Goal: Transaction & Acquisition: Purchase product/service

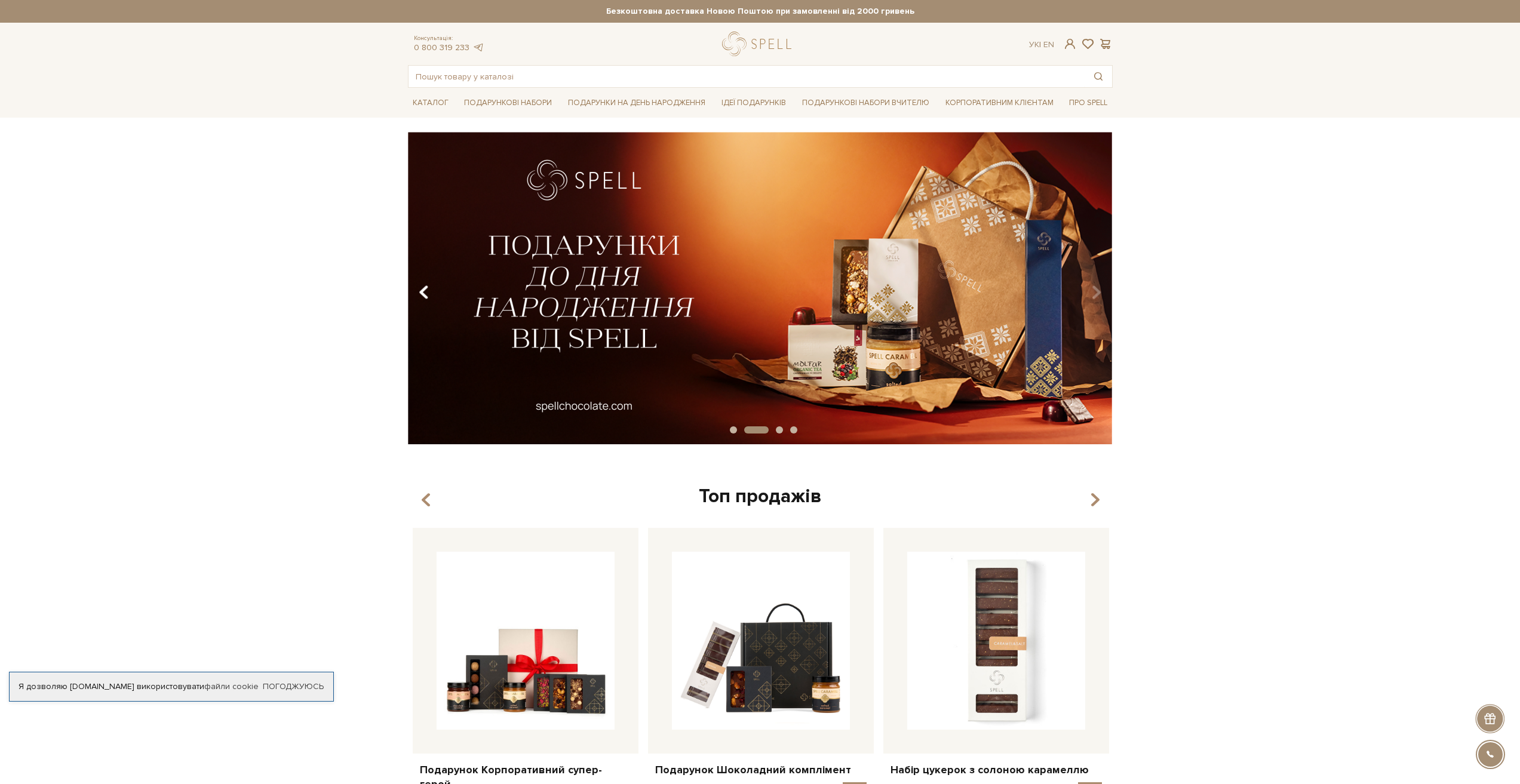
click at [431, 292] on button "Carousel Navigation" at bounding box center [426, 292] width 16 height 28
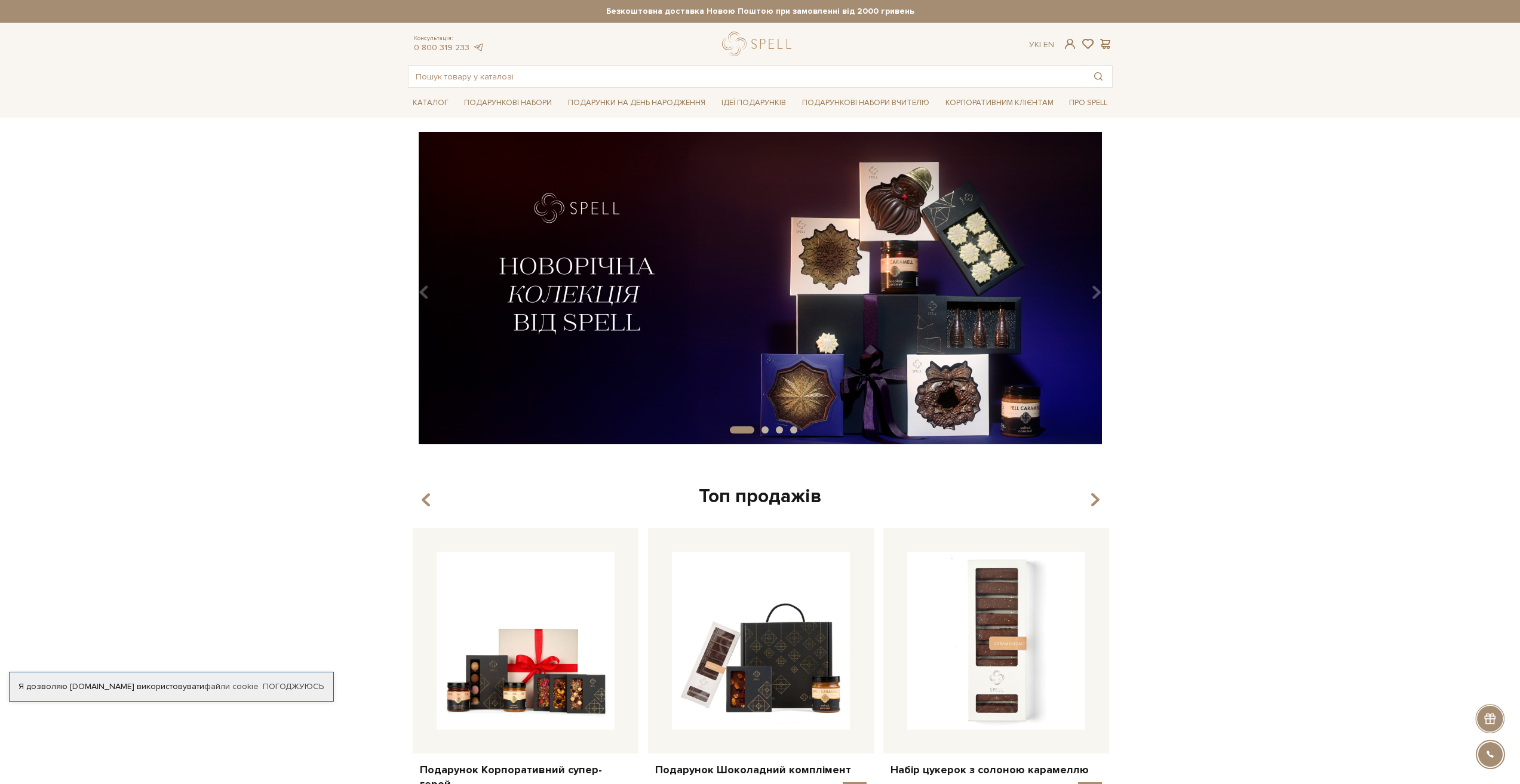
click at [725, 285] on img at bounding box center [759, 288] width 704 height 312
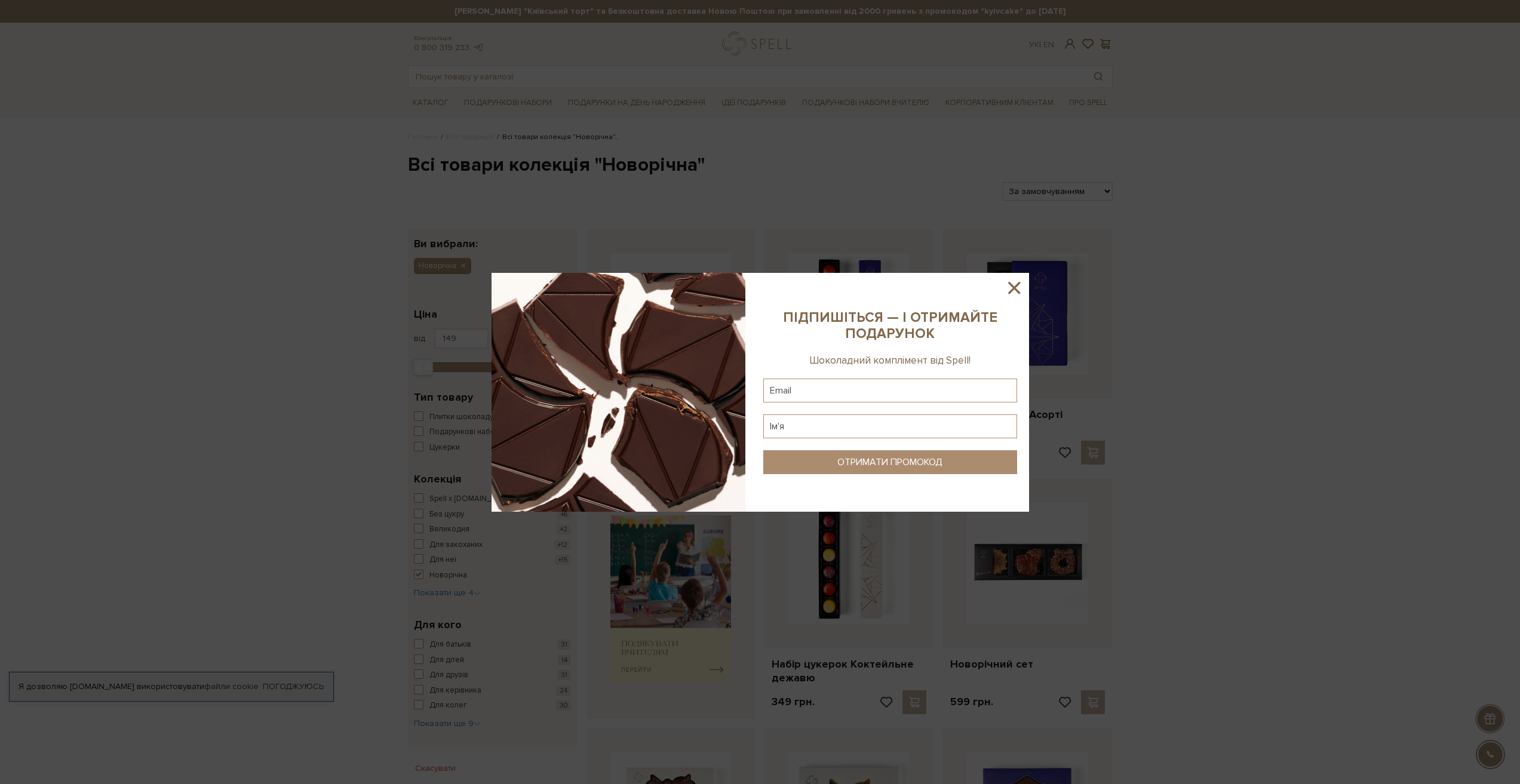
click at [1012, 290] on icon at bounding box center [1014, 288] width 12 height 12
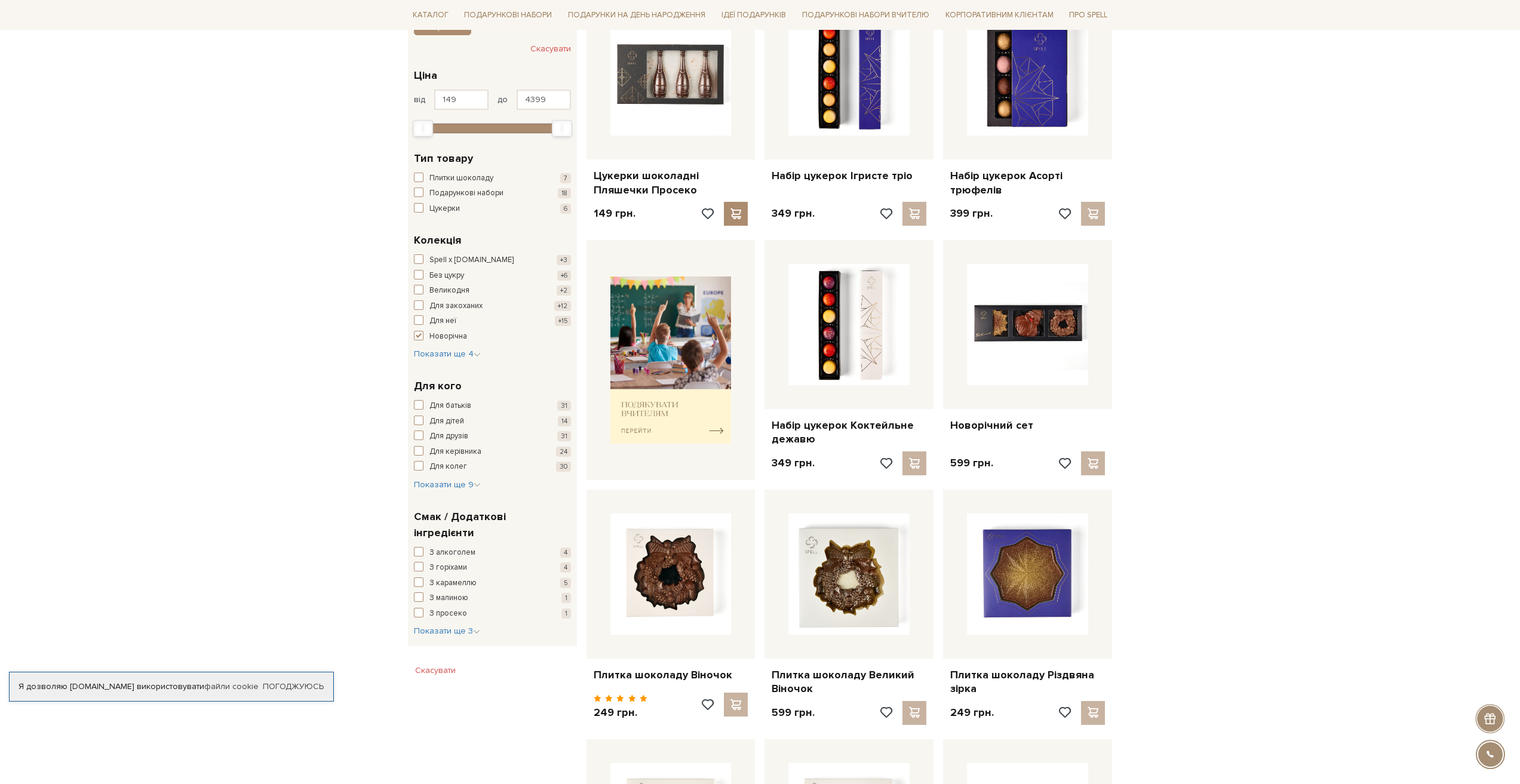
scroll to position [299, 0]
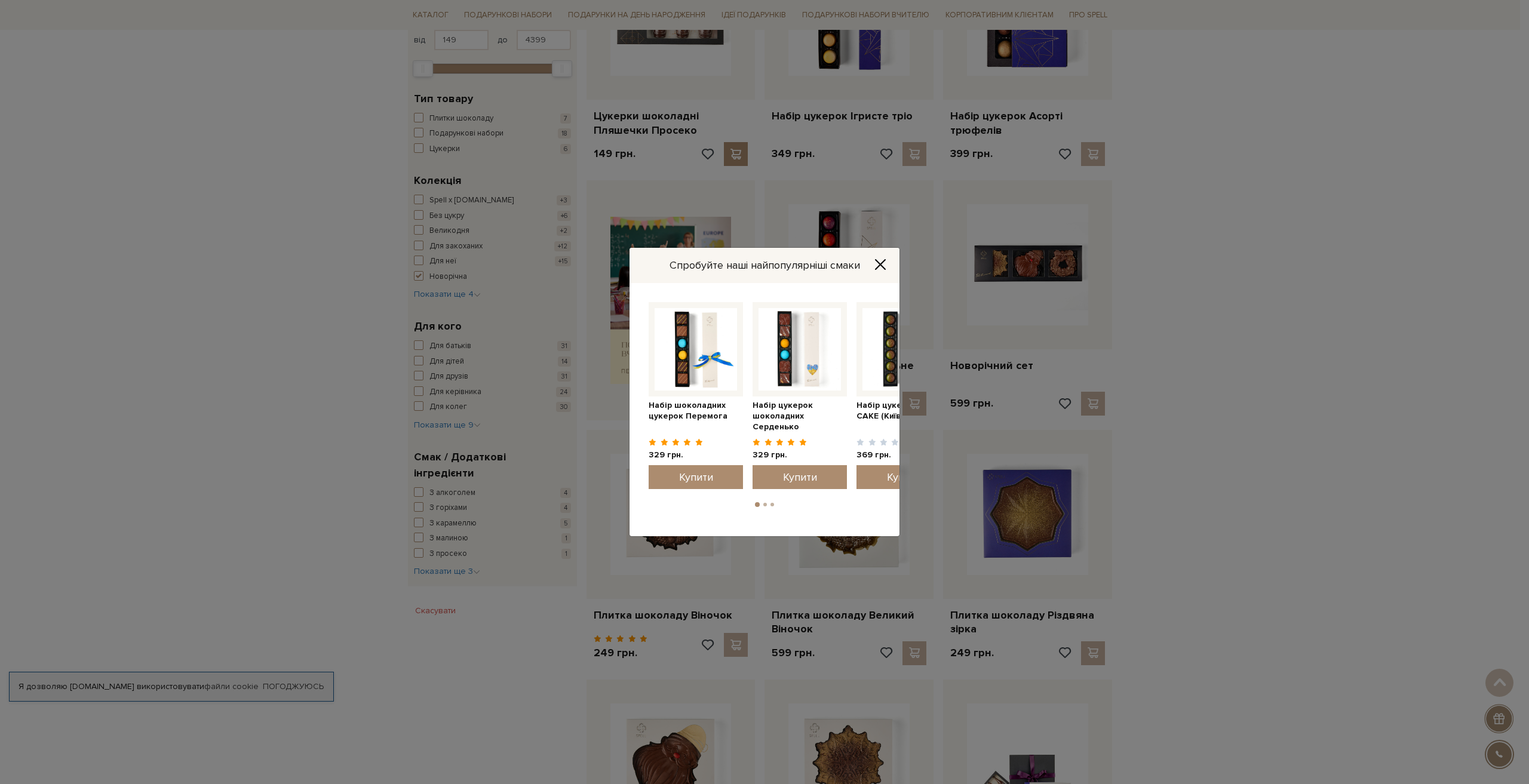
click at [876, 260] on icon "Close" at bounding box center [879, 264] width 9 height 9
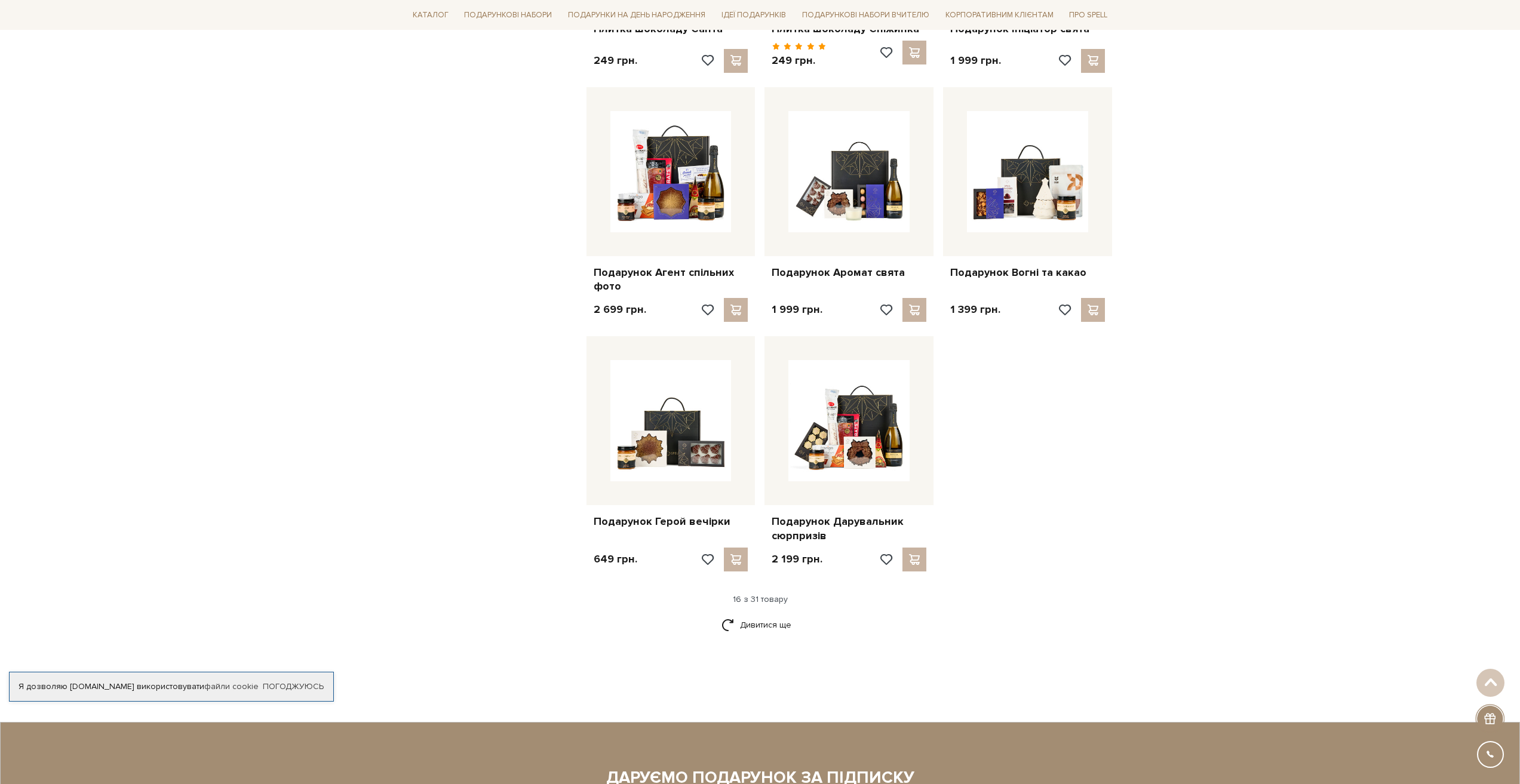
scroll to position [956, 0]
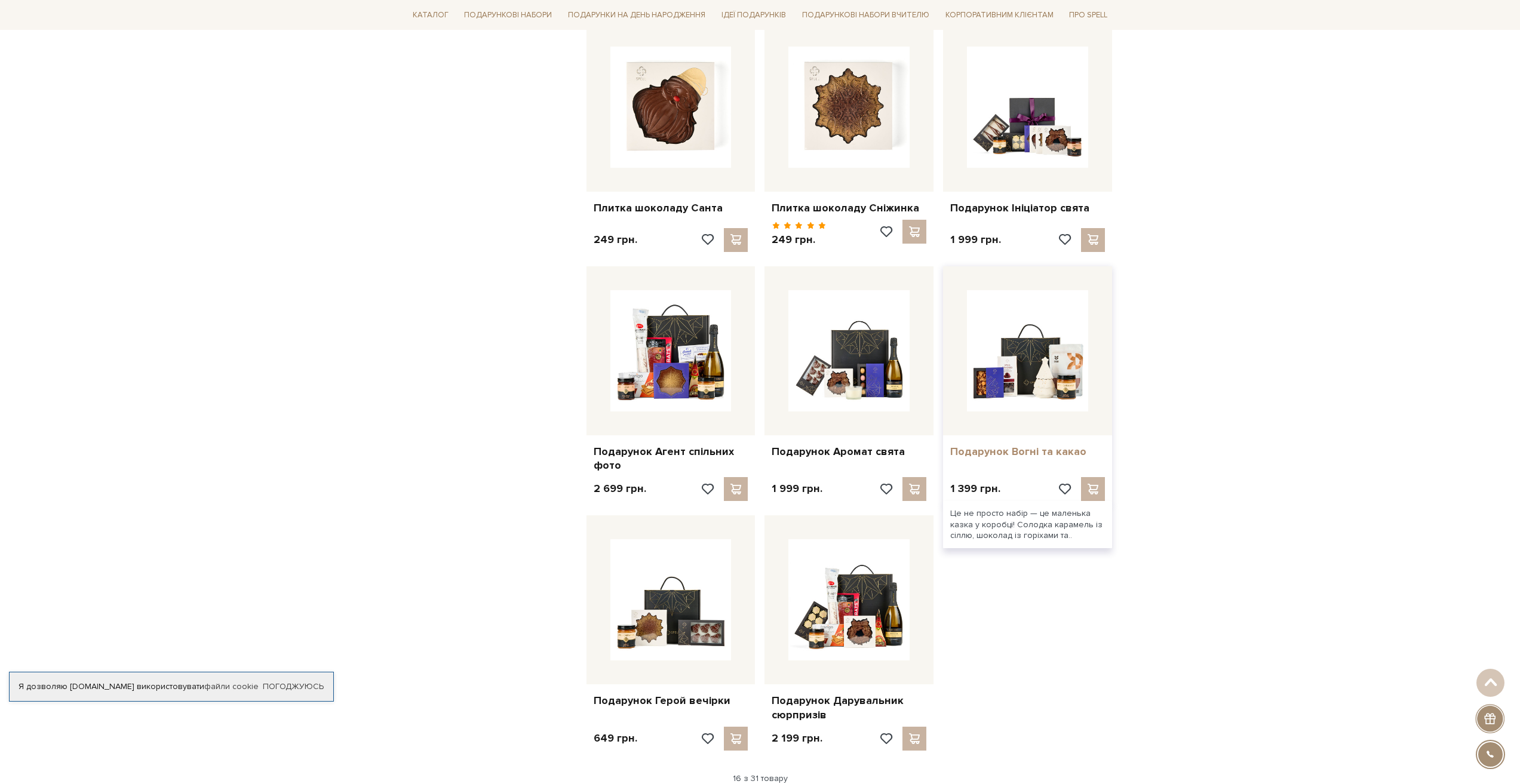
click at [1030, 448] on link "Подарунок Вогні та какао" at bounding box center [1028, 452] width 155 height 13
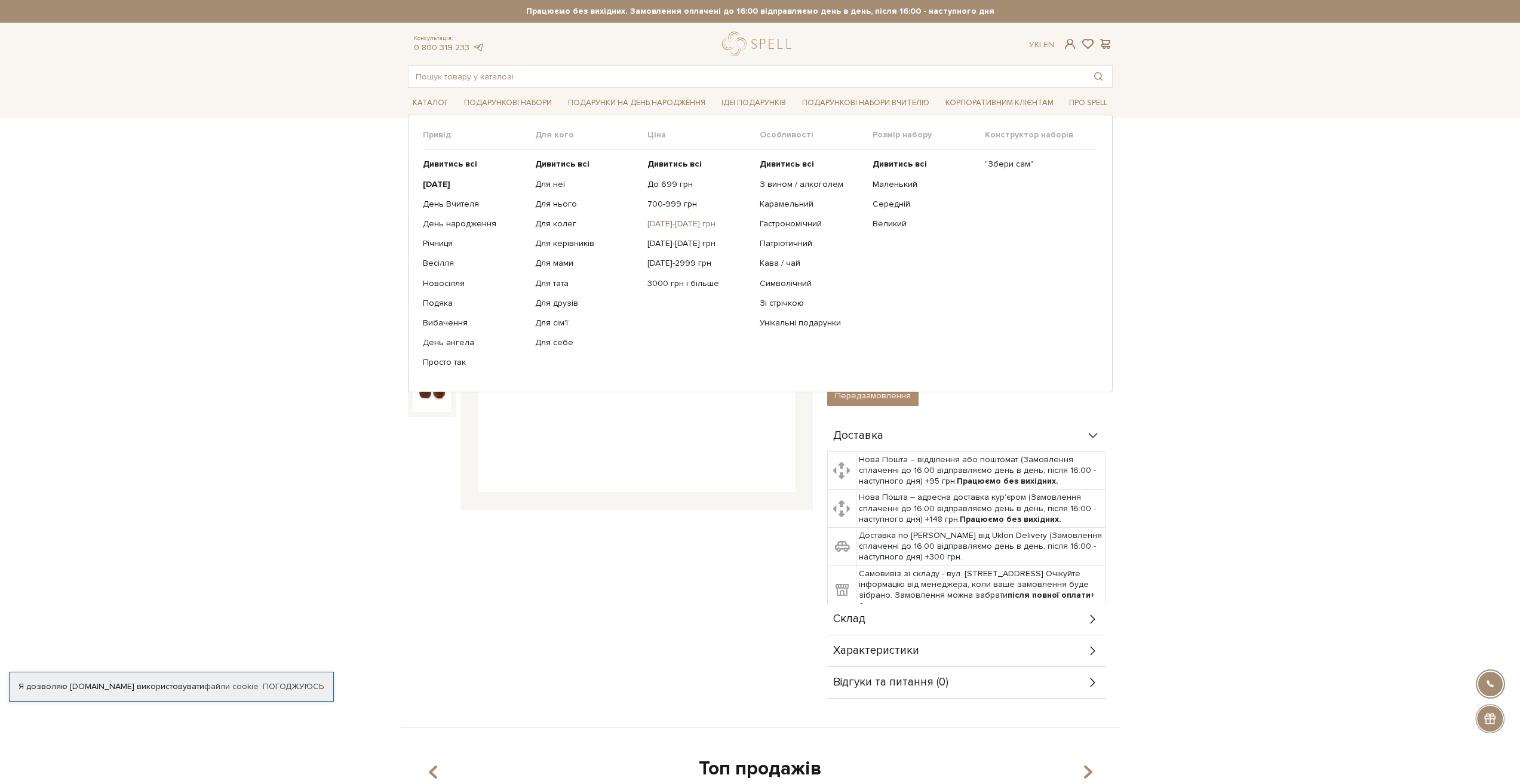
click at [662, 223] on link "[DATE]-[DATE] грн" at bounding box center [699, 224] width 104 height 11
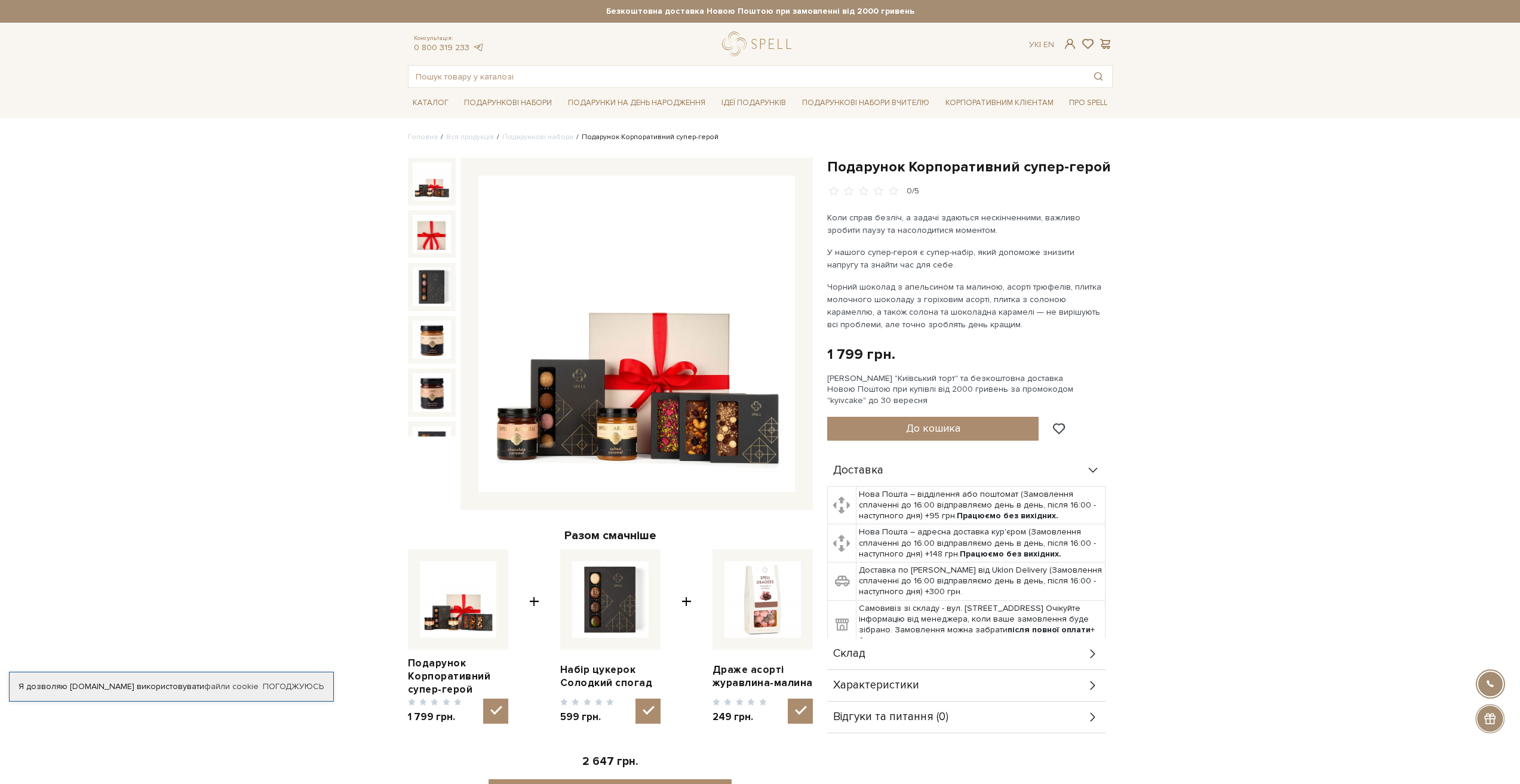
click at [439, 188] on img at bounding box center [431, 181] width 38 height 38
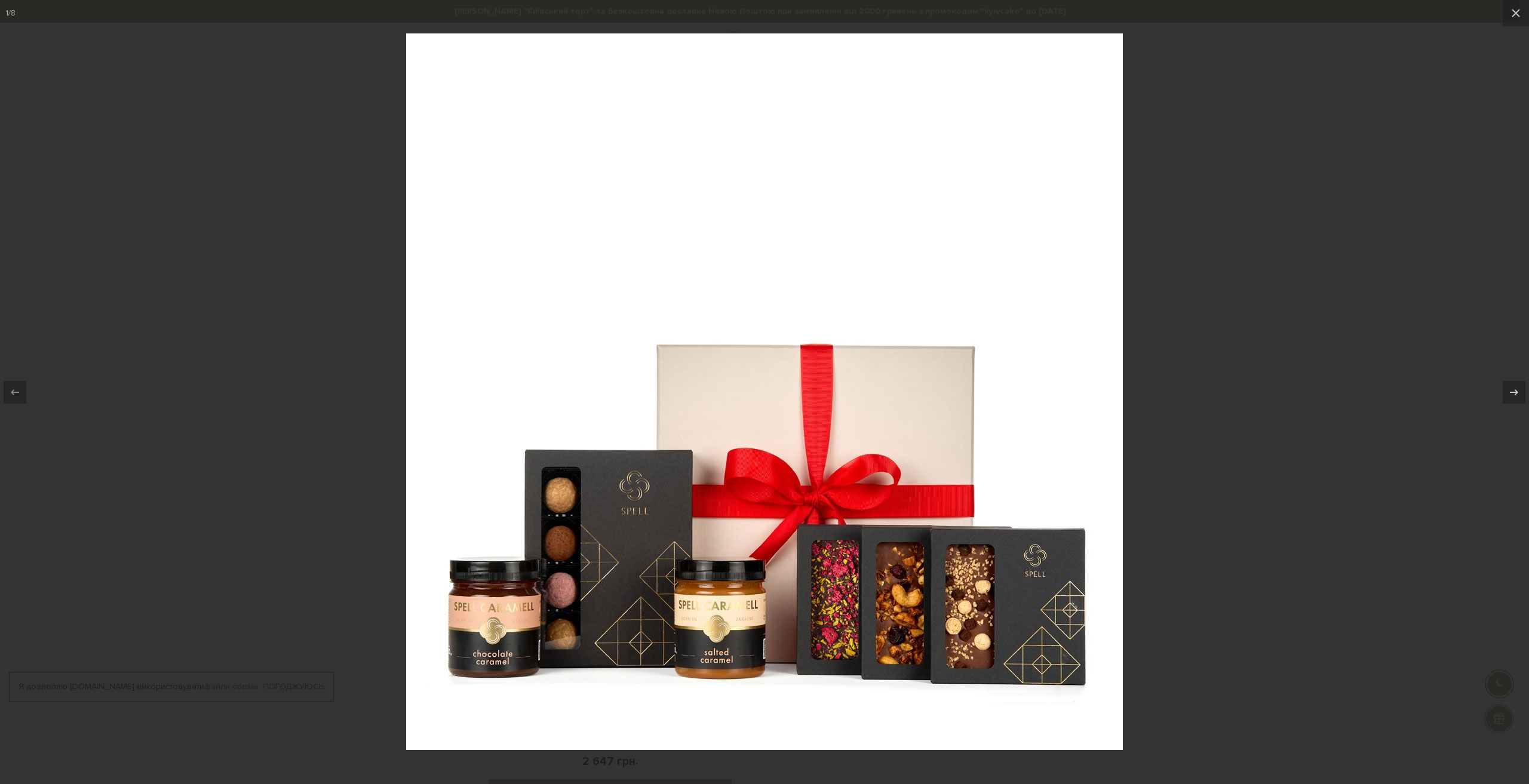
click at [230, 227] on div at bounding box center [764, 392] width 1529 height 784
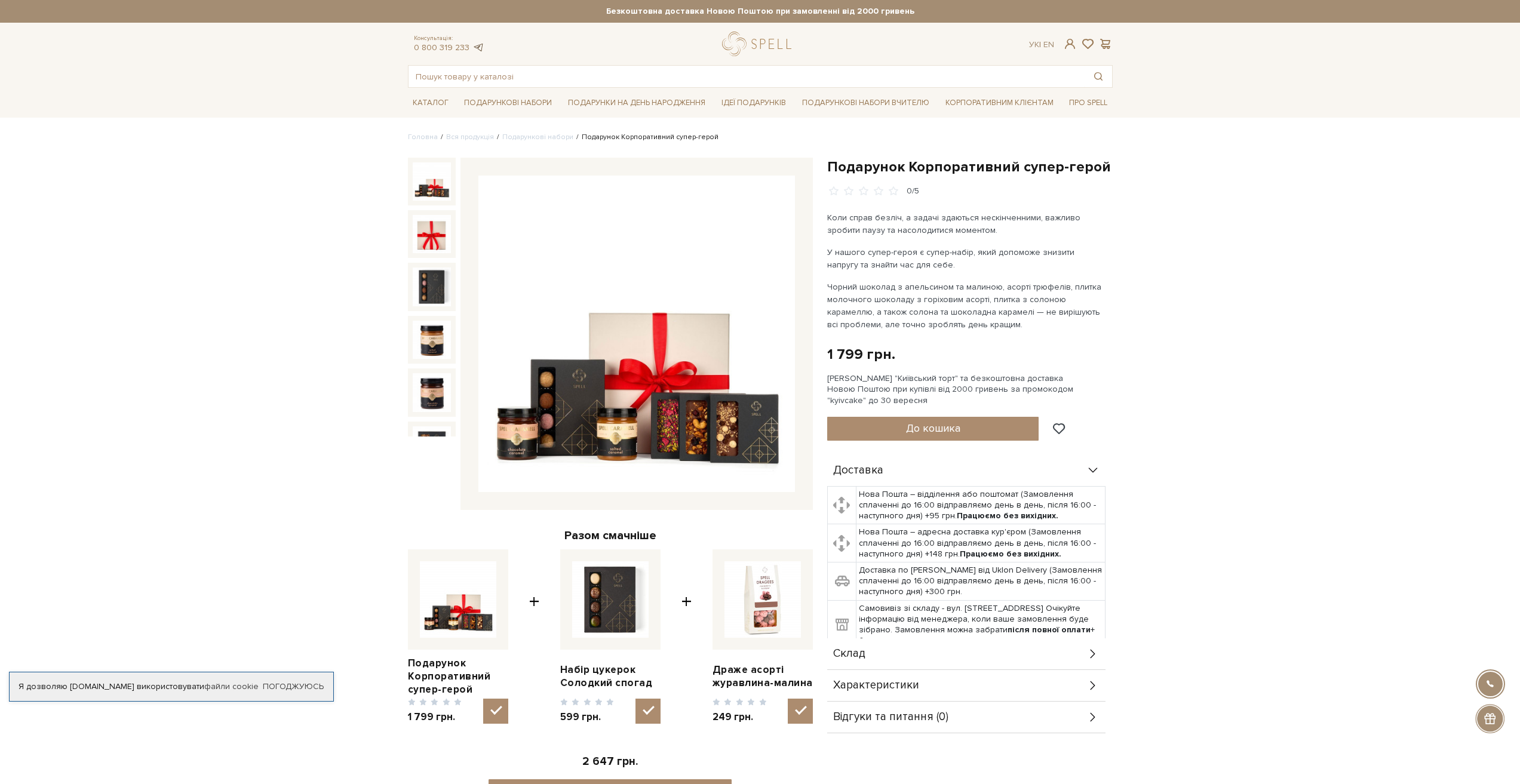
click at [478, 50] on link at bounding box center [478, 47] width 12 height 10
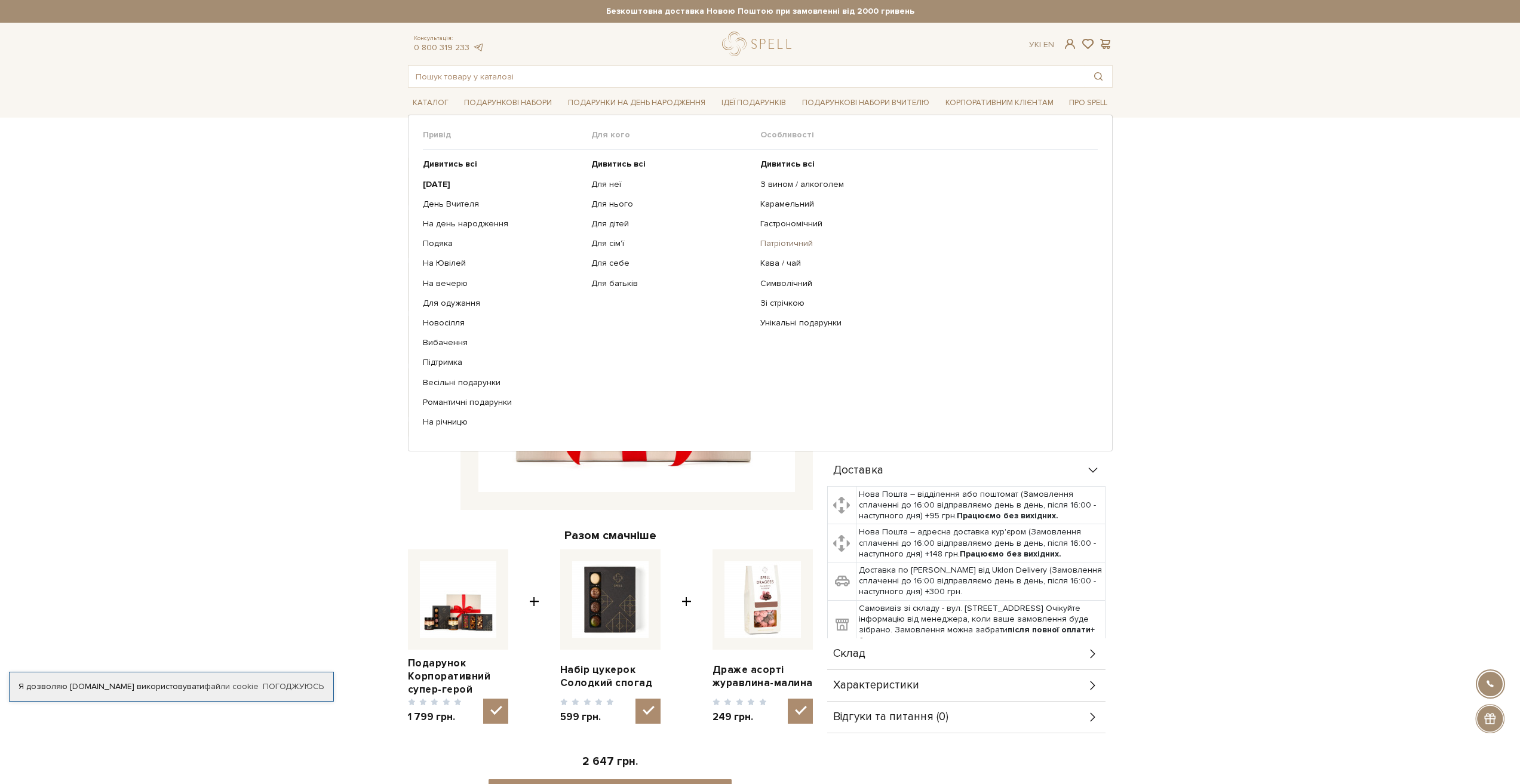
click at [787, 241] on link "Патріотичний" at bounding box center [925, 243] width 328 height 11
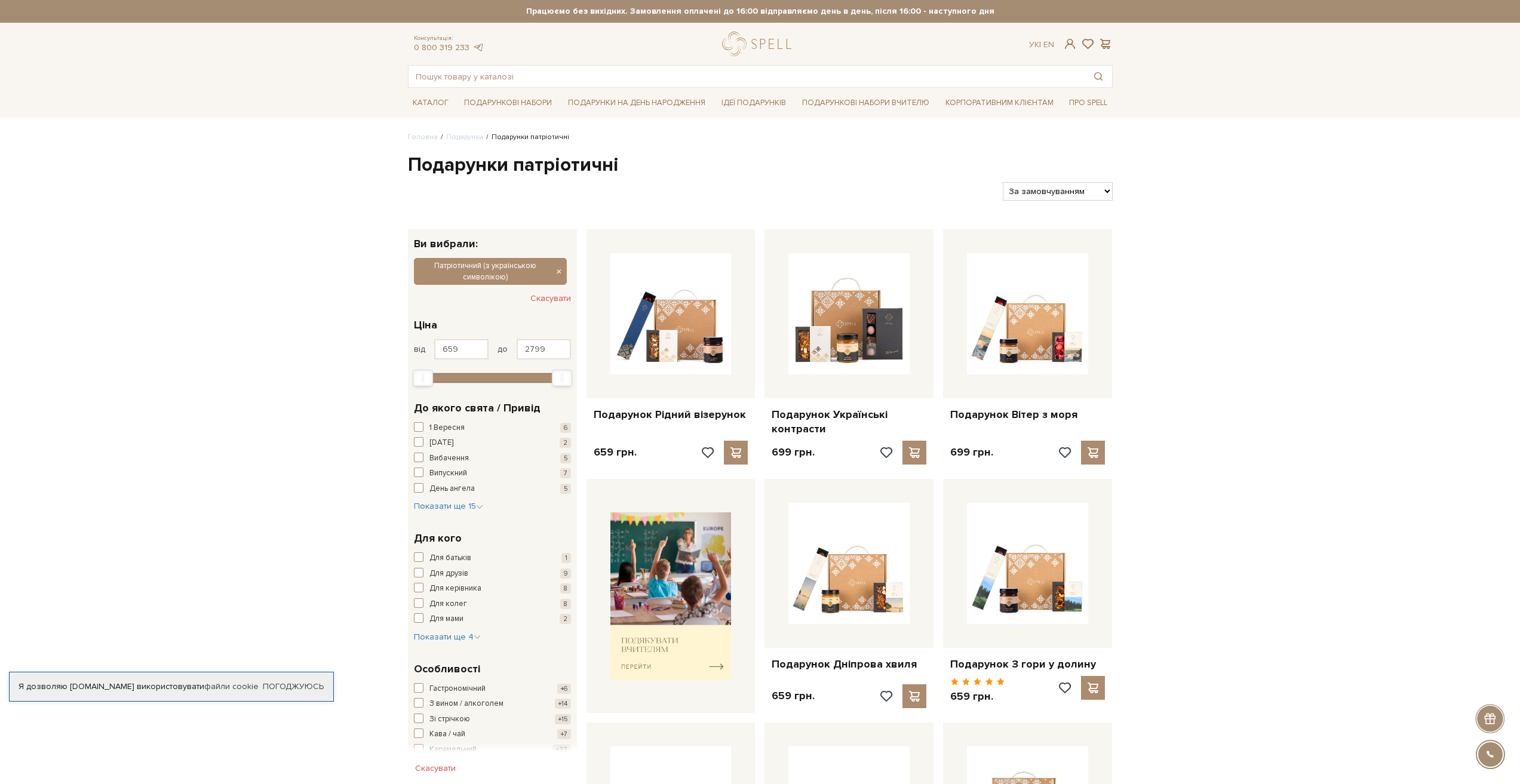
scroll to position [119, 0]
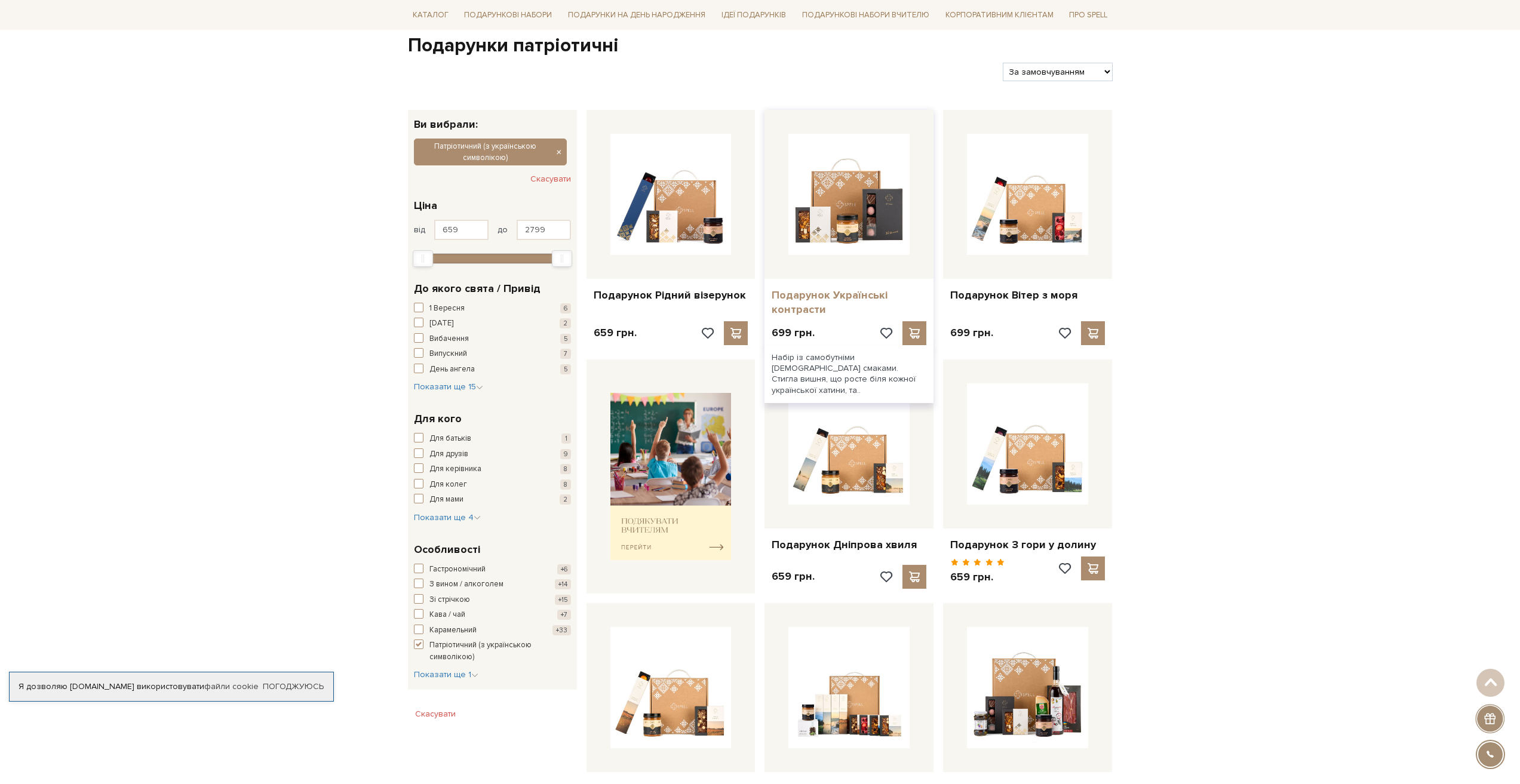
click at [809, 295] on link "Подарунок Українські контрасти" at bounding box center [849, 302] width 155 height 28
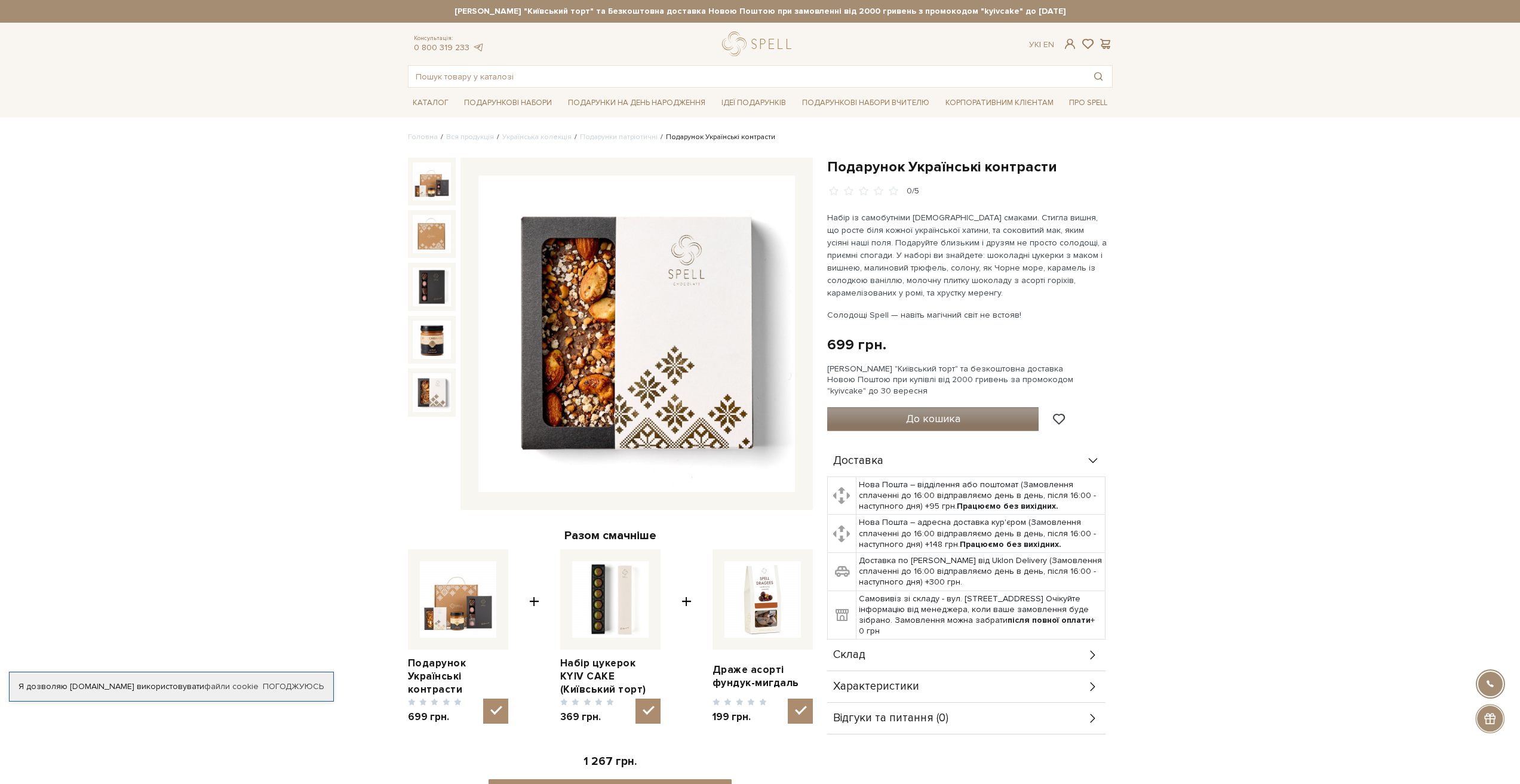
click at [919, 419] on span "До кошика" at bounding box center [933, 419] width 55 height 13
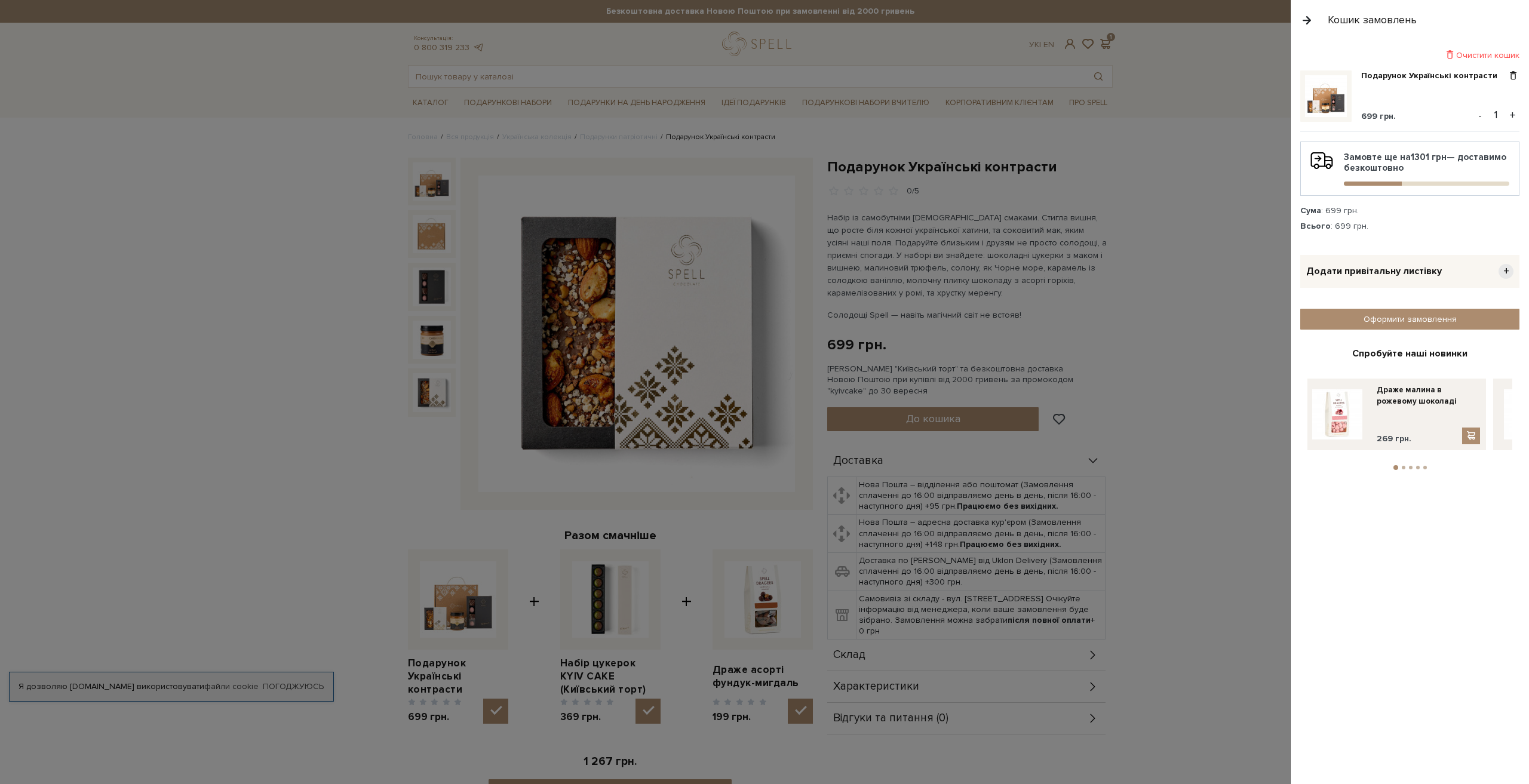
drag, startPoint x: 1503, startPoint y: 114, endPoint x: 1490, endPoint y: 113, distance: 13.0
click at [1490, 113] on input "1" at bounding box center [1495, 114] width 21 height 17
type input "25"
click at [1375, 113] on span "699 грн." at bounding box center [1378, 116] width 35 height 10
click at [1515, 116] on button "+" at bounding box center [1512, 114] width 13 height 18
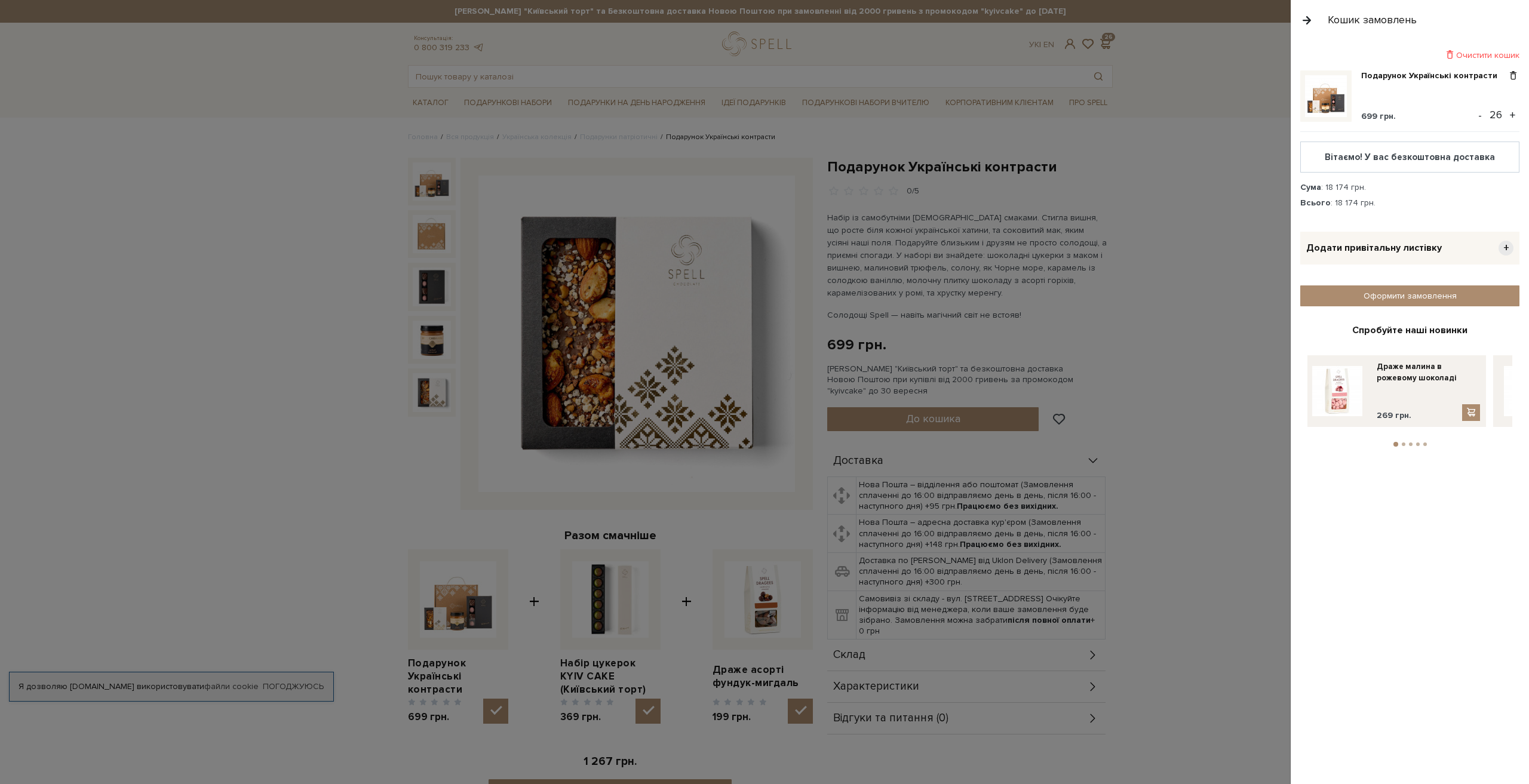
click at [1517, 114] on button "+" at bounding box center [1512, 114] width 13 height 18
click at [1514, 115] on button "+" at bounding box center [1512, 114] width 13 height 18
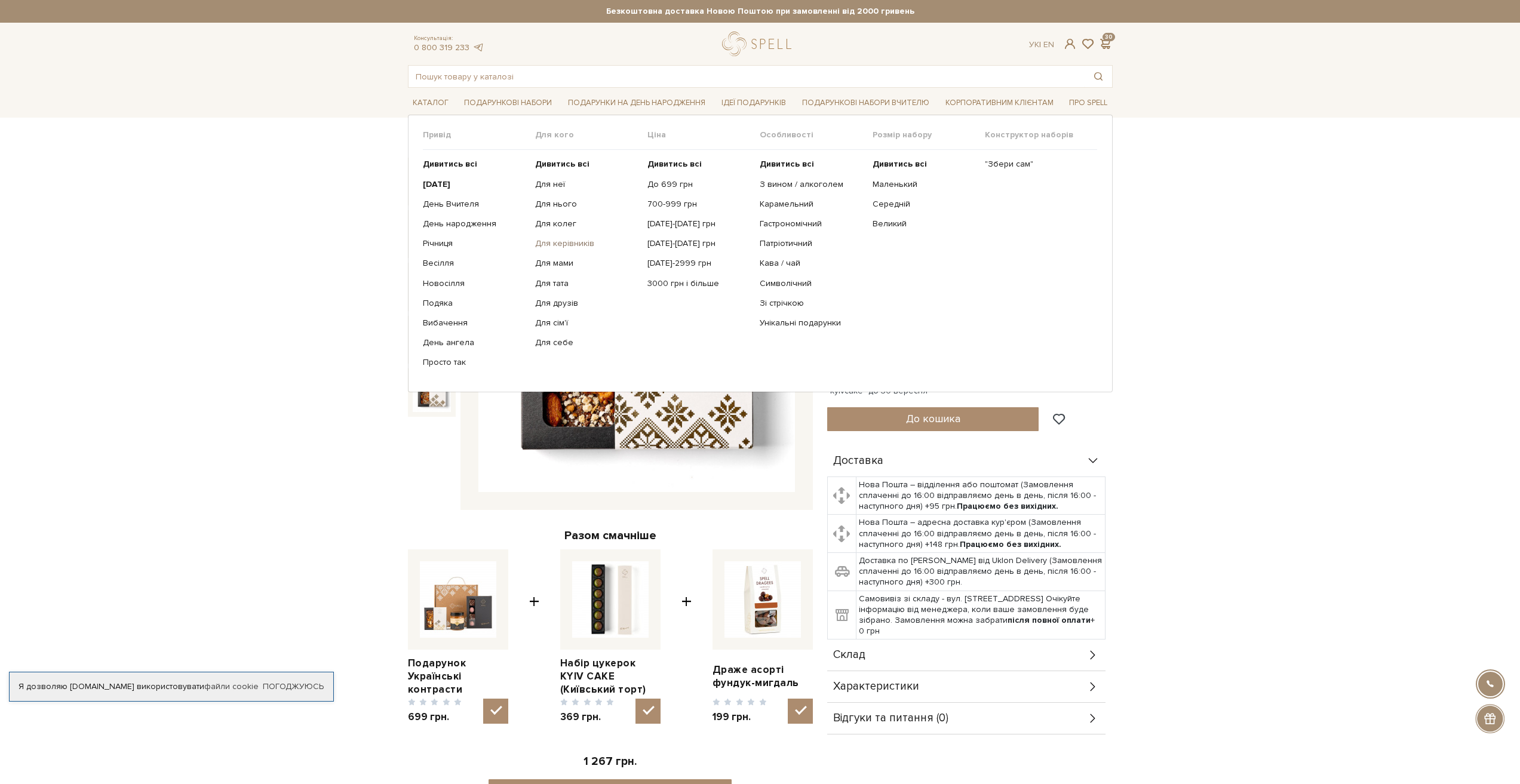
click at [577, 243] on link "Для керівників" at bounding box center [587, 243] width 104 height 11
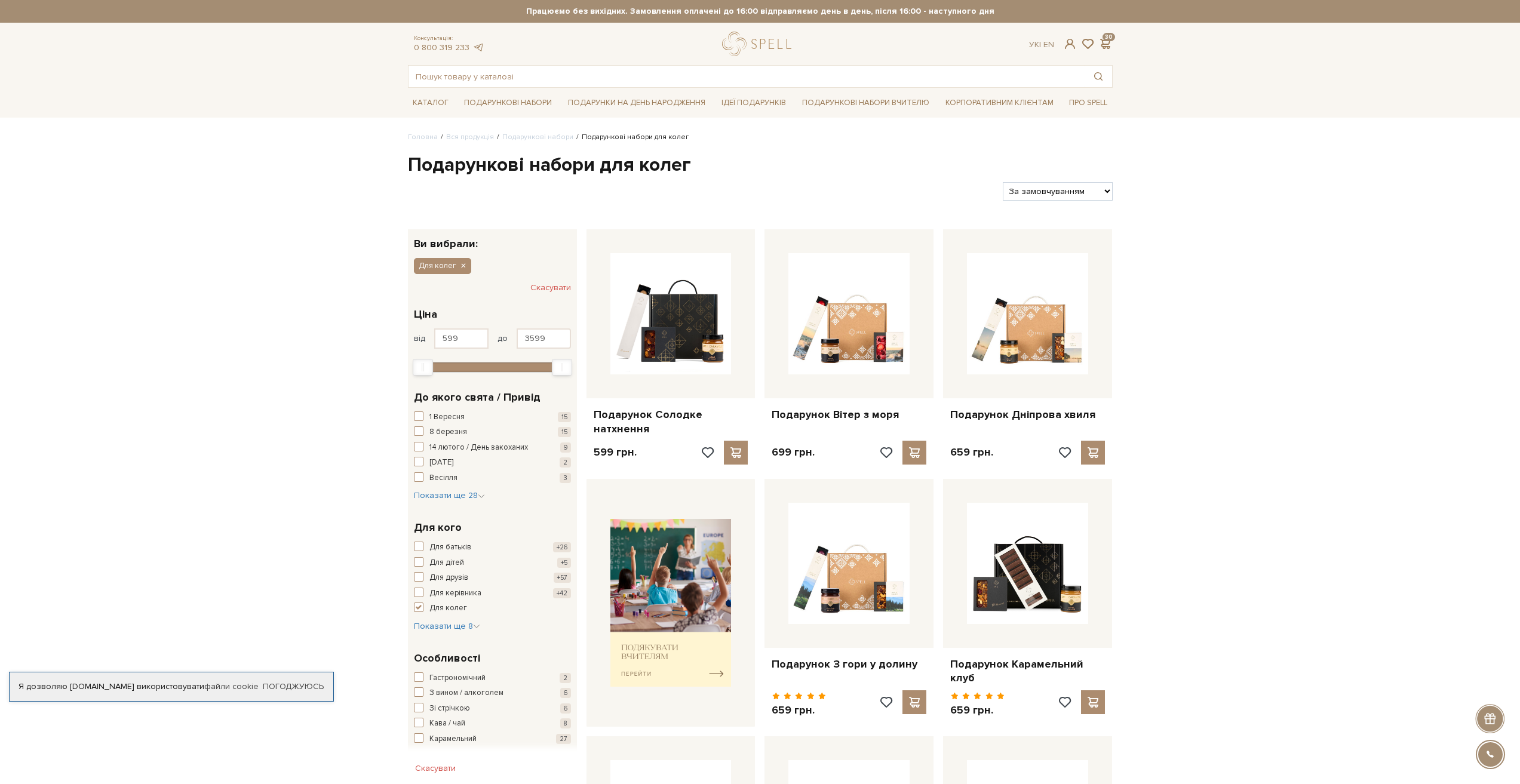
scroll to position [239, 0]
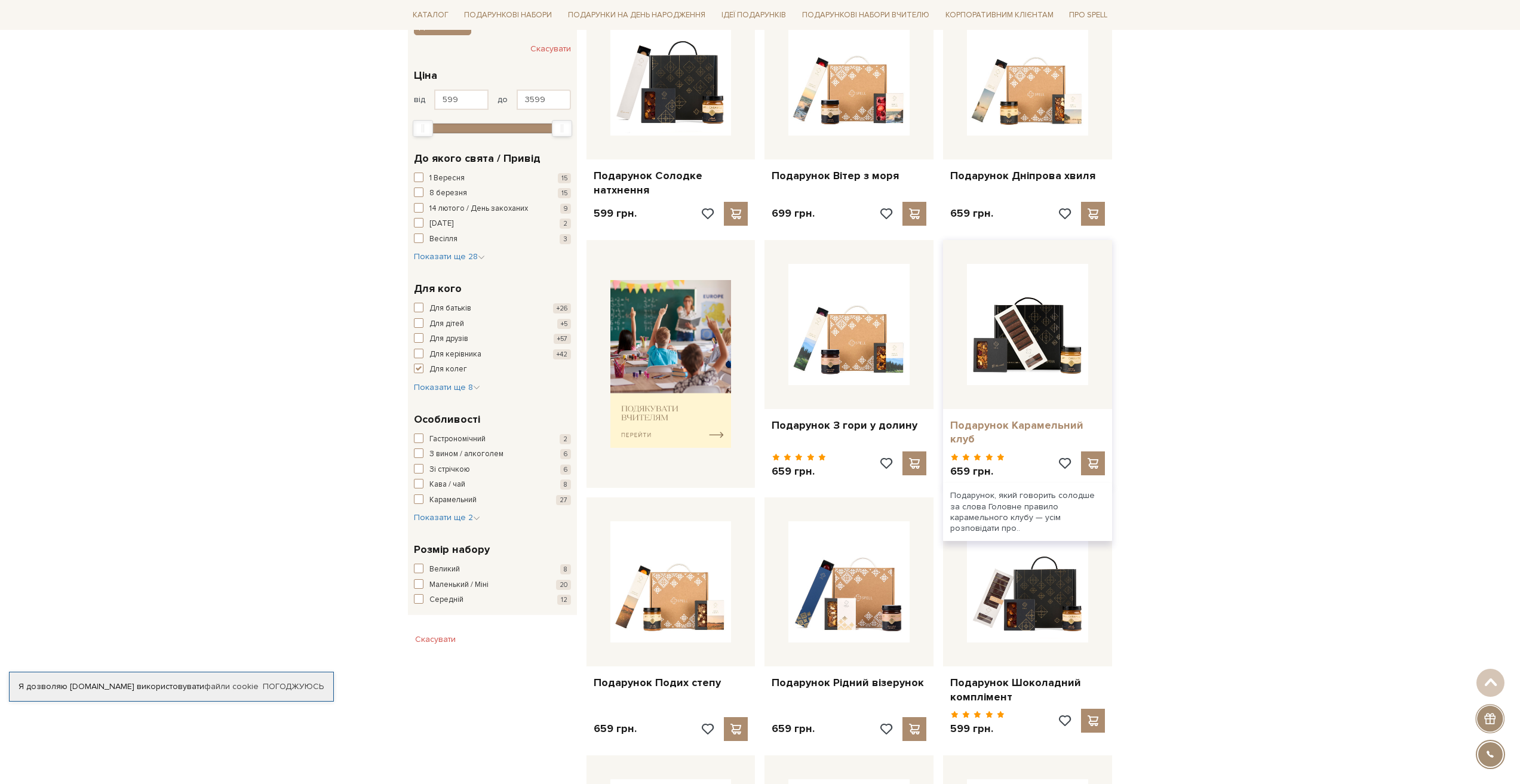
click at [1032, 426] on link "Подарунок Карамельний клуб" at bounding box center [1028, 432] width 155 height 28
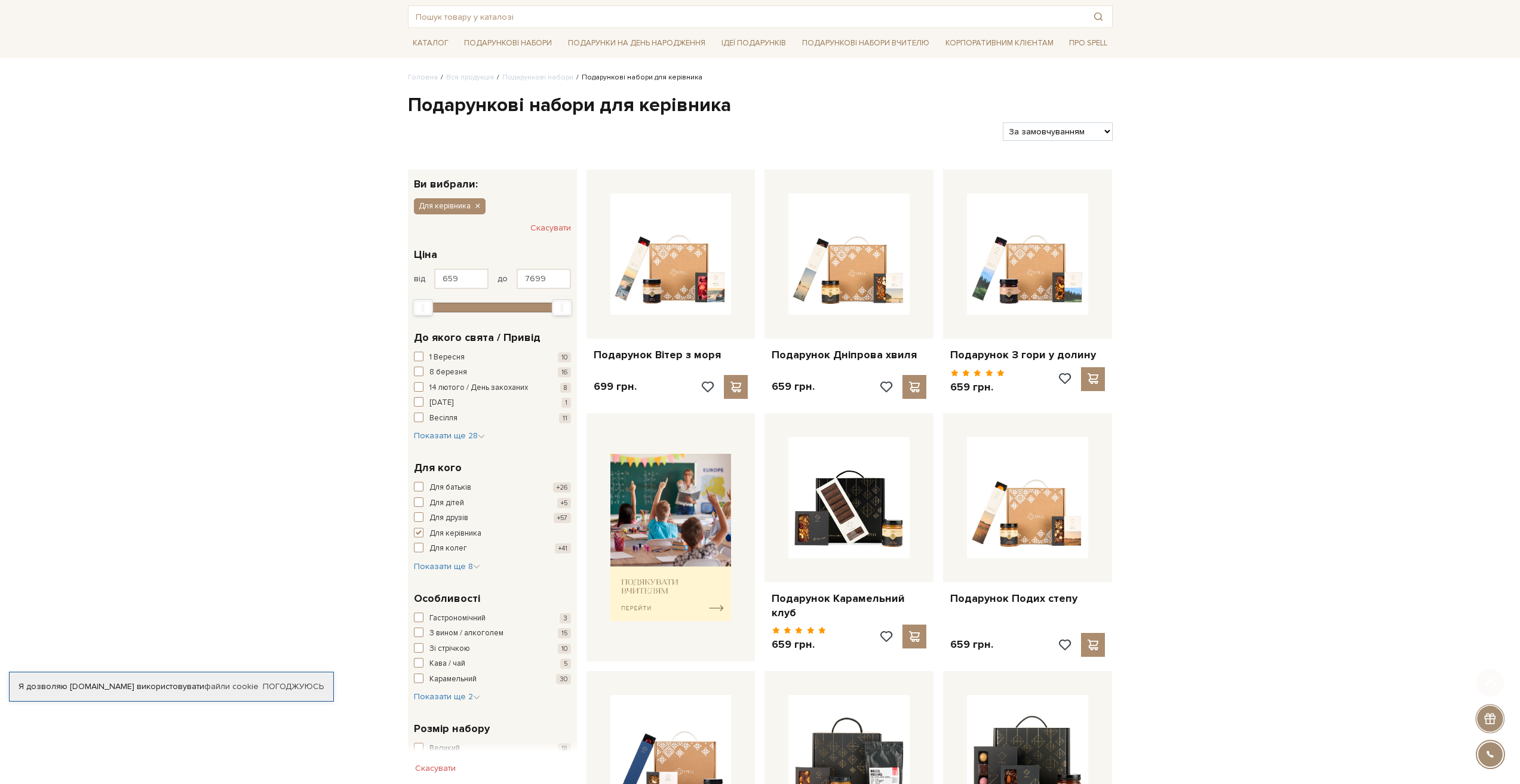
scroll to position [299, 0]
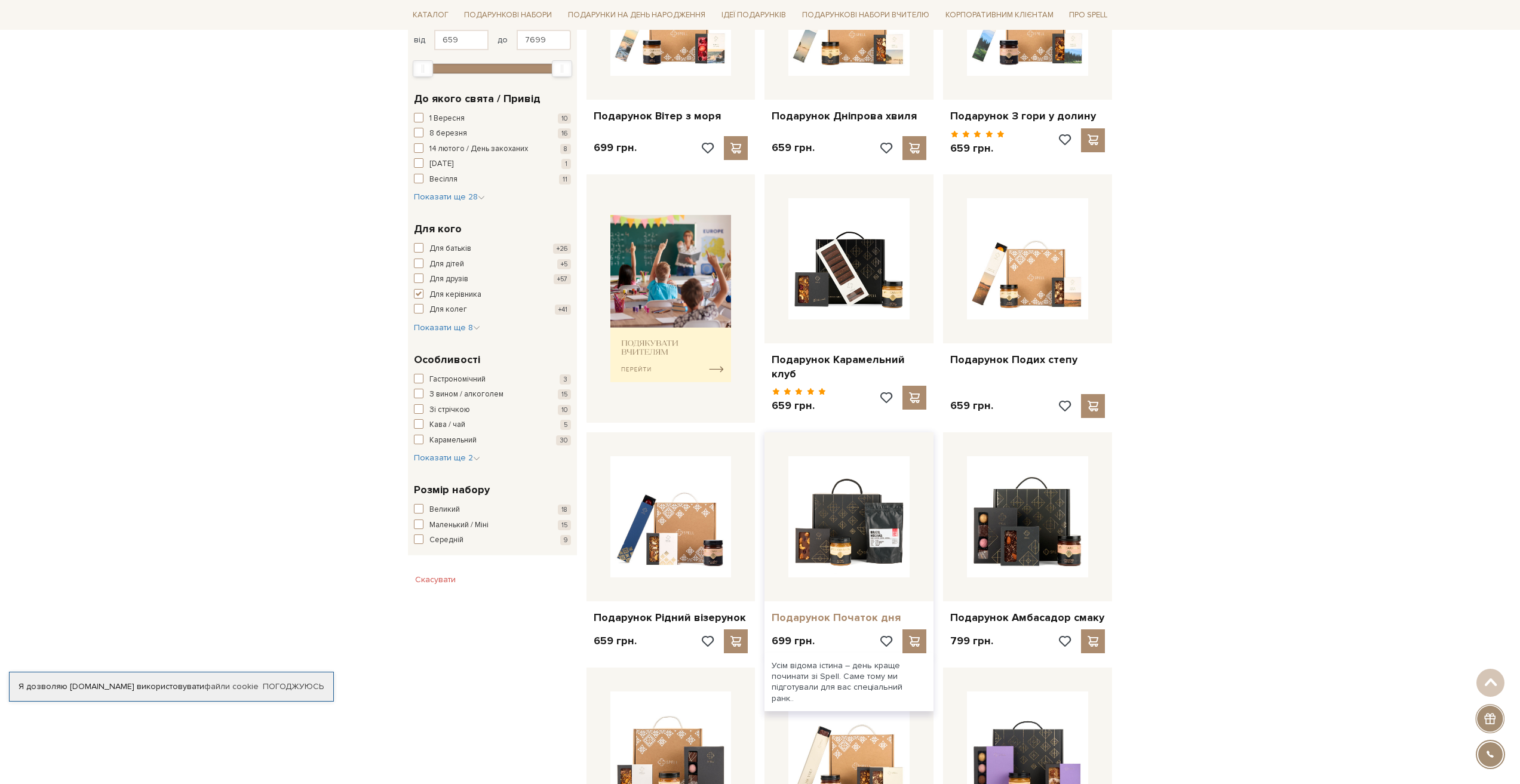
click at [830, 611] on link "Подарунок Початок дня" at bounding box center [849, 617] width 155 height 13
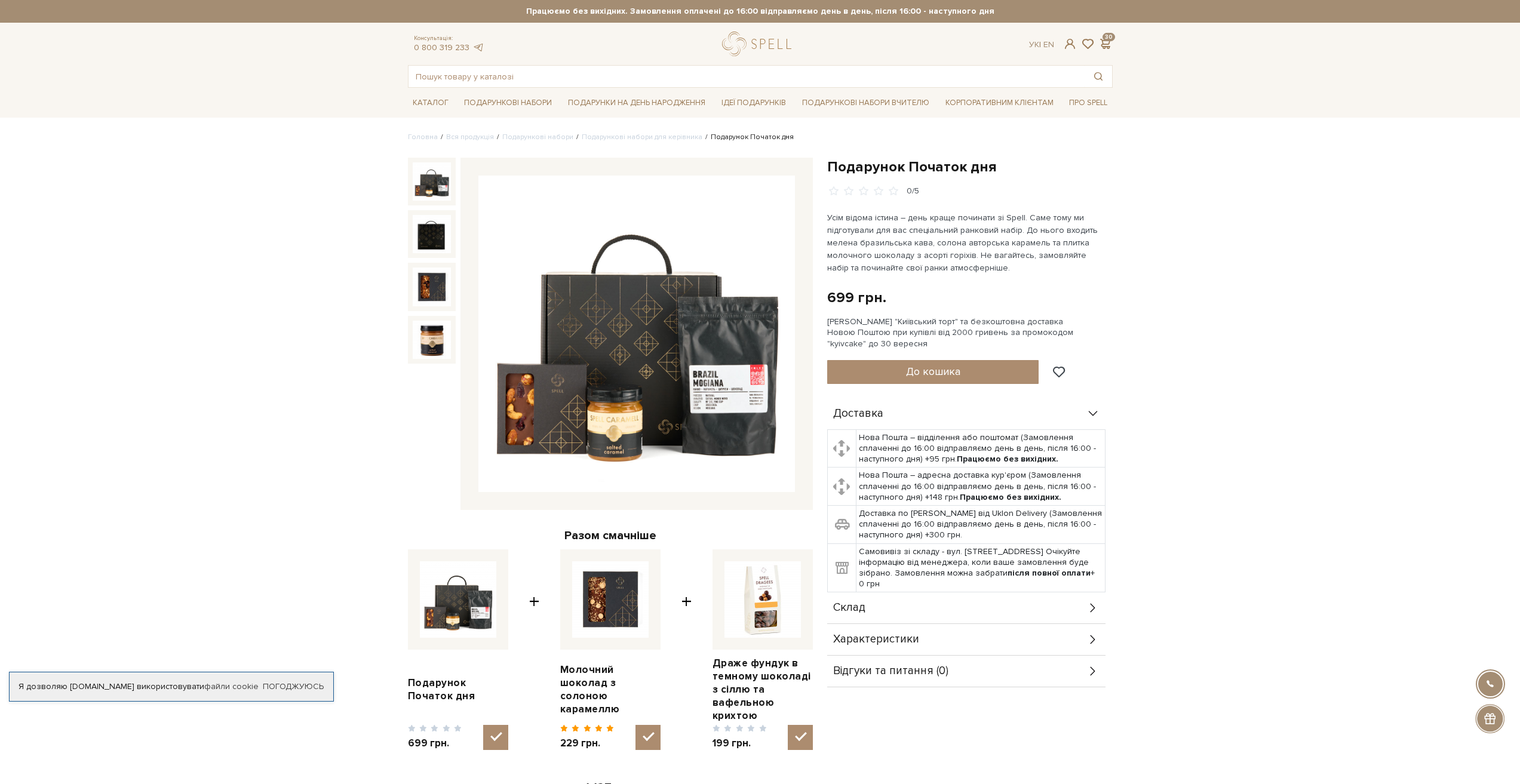
click at [714, 384] on img at bounding box center [637, 334] width 316 height 316
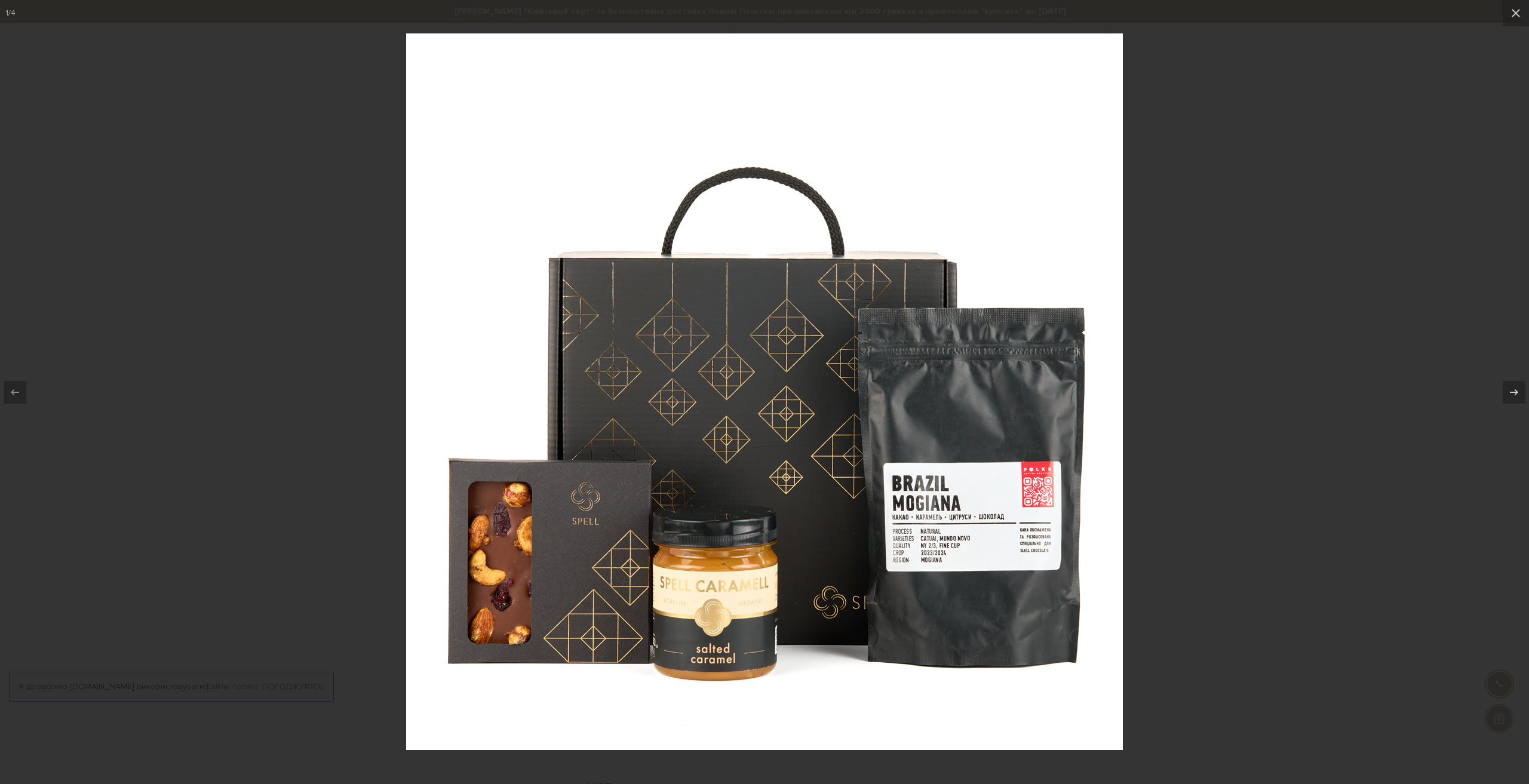
click at [242, 433] on div at bounding box center [764, 392] width 1529 height 784
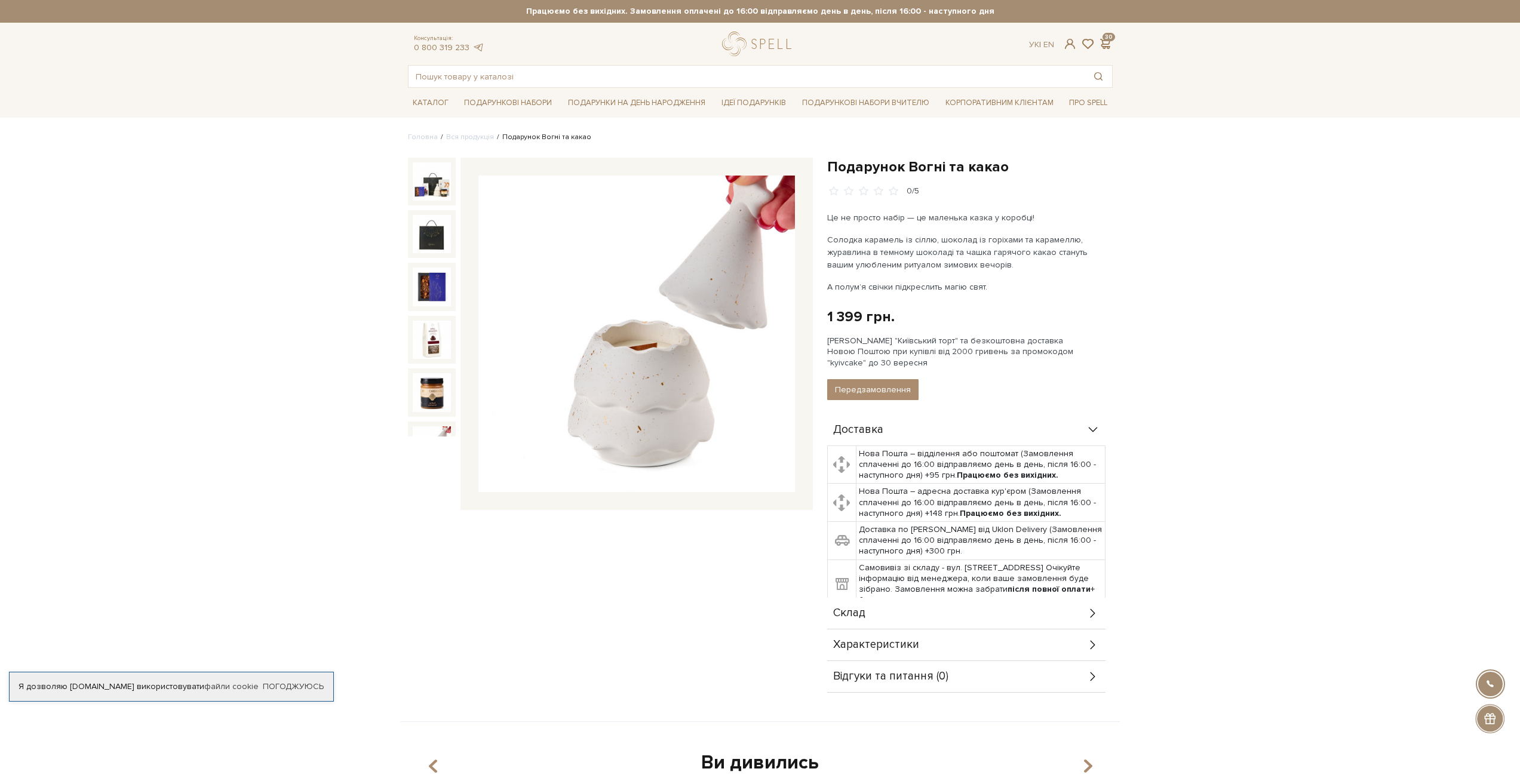
click at [555, 693] on div "Подарунок Вогні та какао 0/5 Подарунок Вогні та какао 0/5" at bounding box center [760, 439] width 720 height 564
click at [970, 103] on link "Корпоративним клієнтам" at bounding box center [1000, 103] width 118 height 19
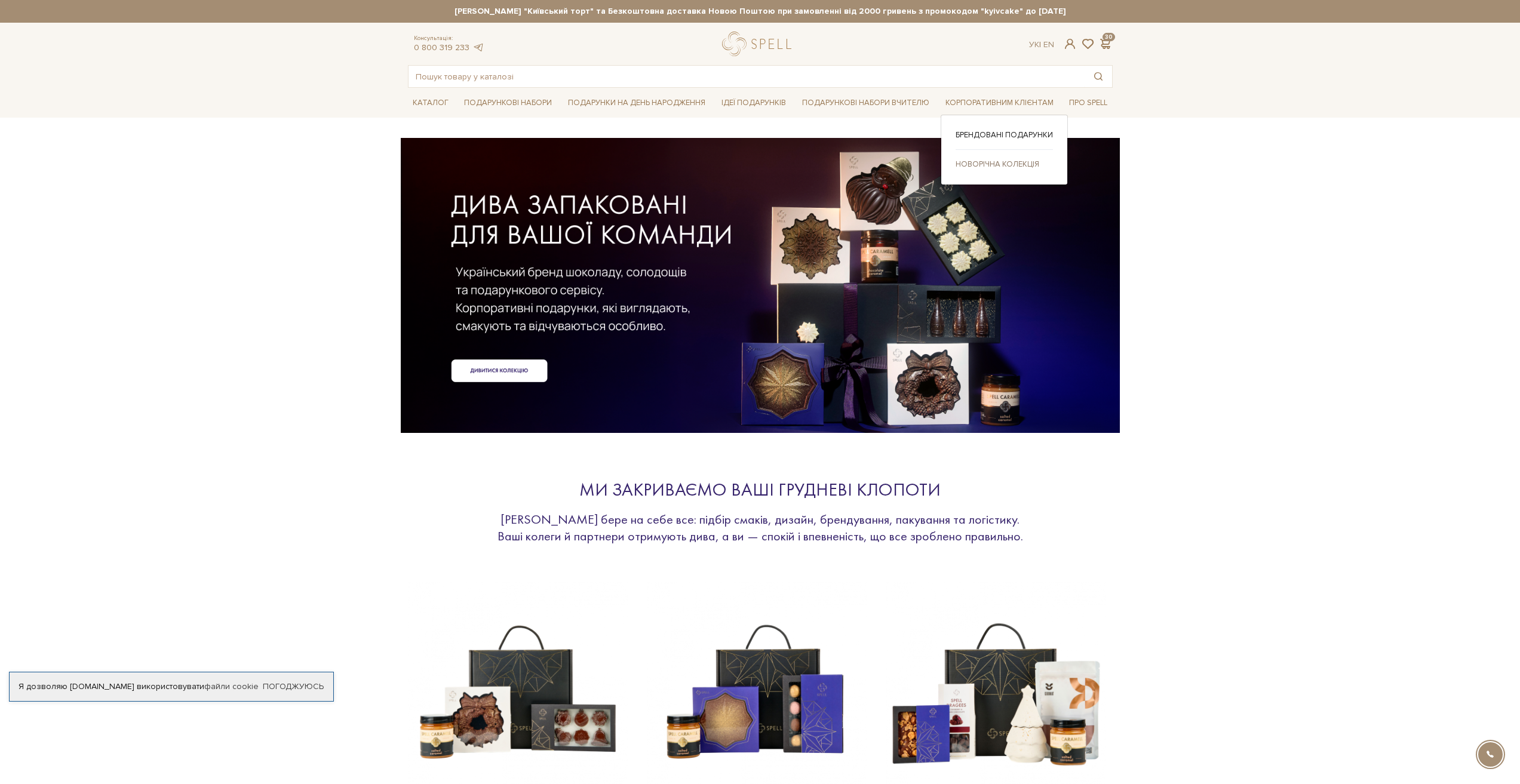
click at [984, 164] on link "Новорічна колекція" at bounding box center [1005, 164] width 98 height 11
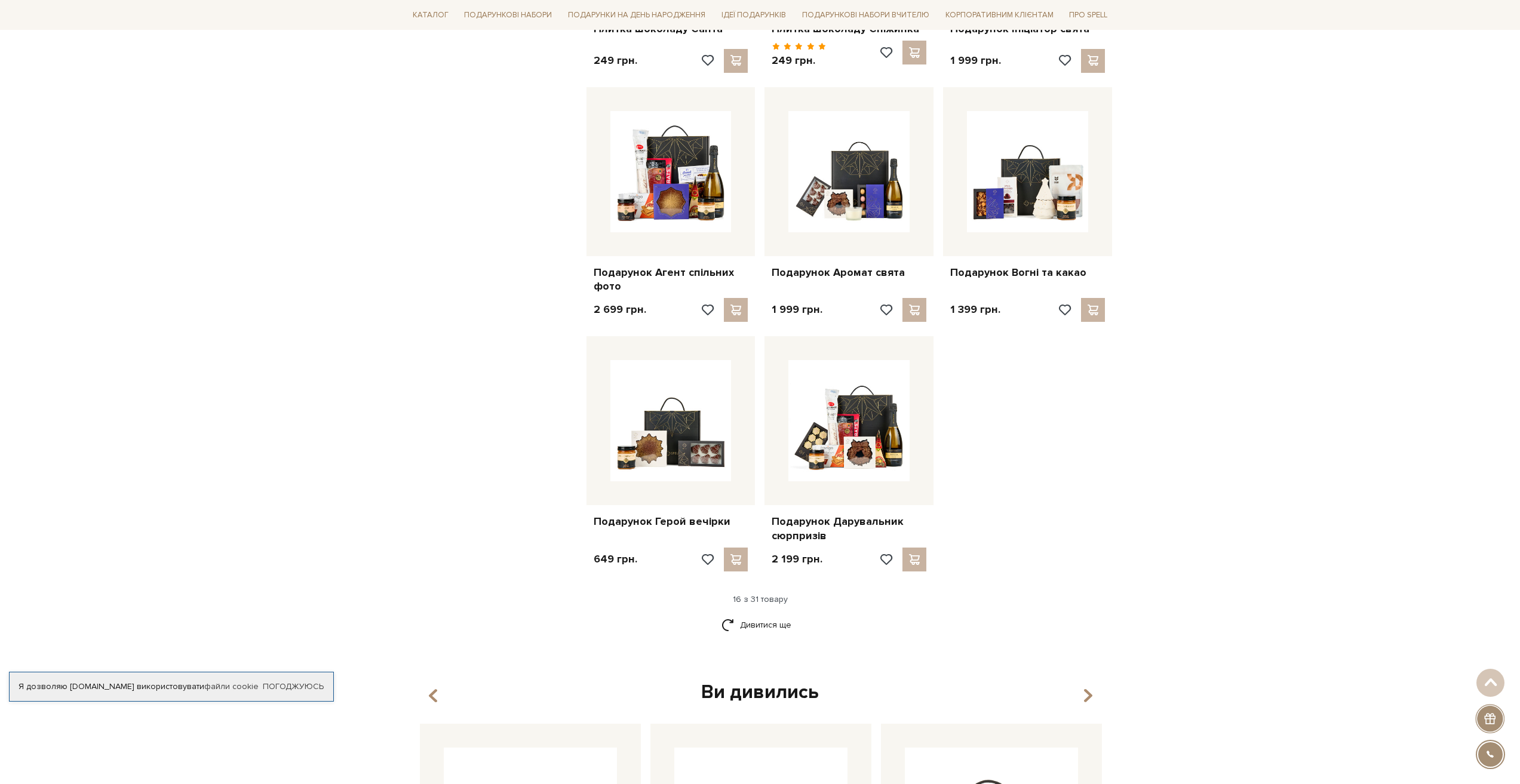
scroll to position [896, 0]
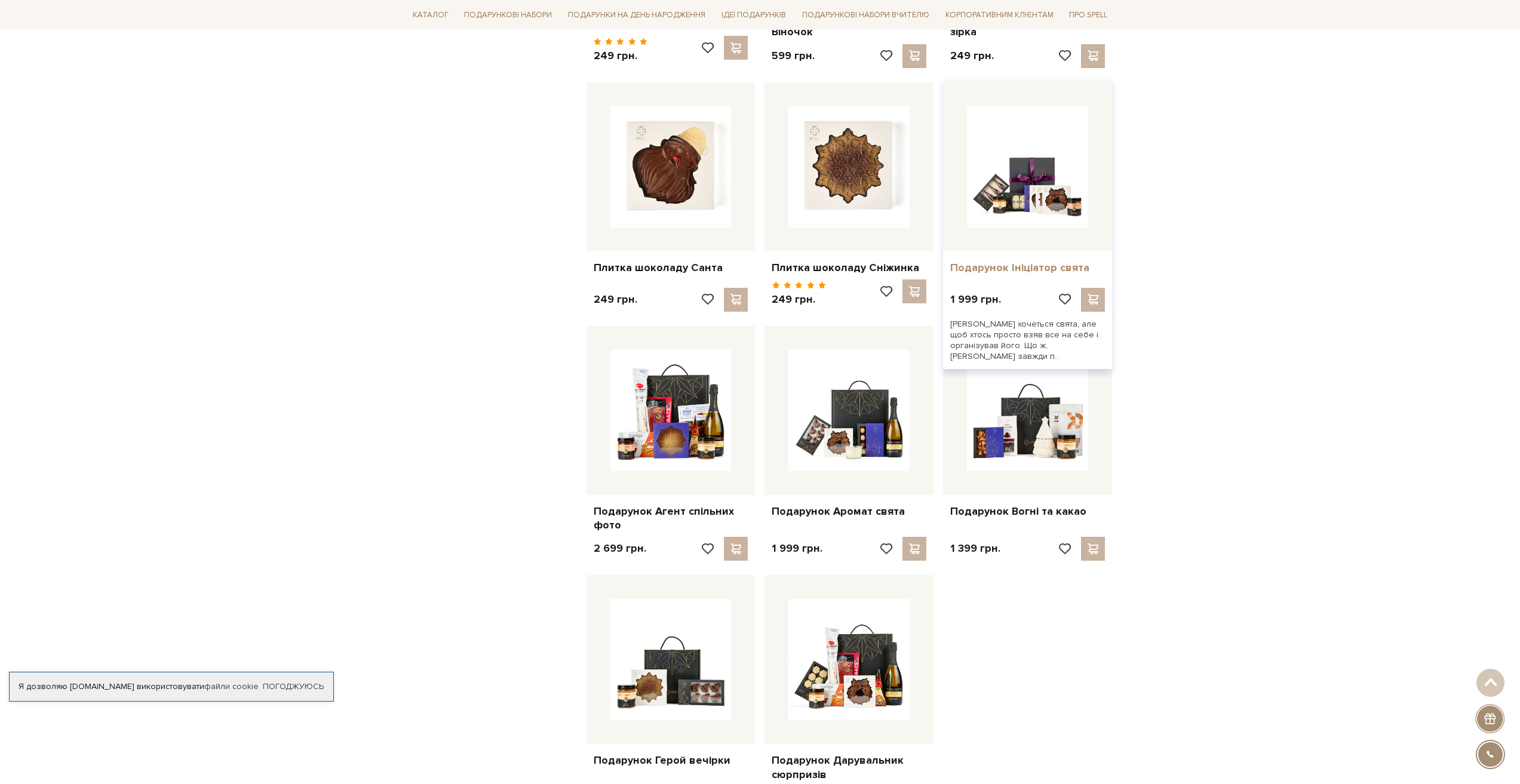
click at [1040, 268] on link "Подарунок Ініціатор свята" at bounding box center [1028, 268] width 155 height 13
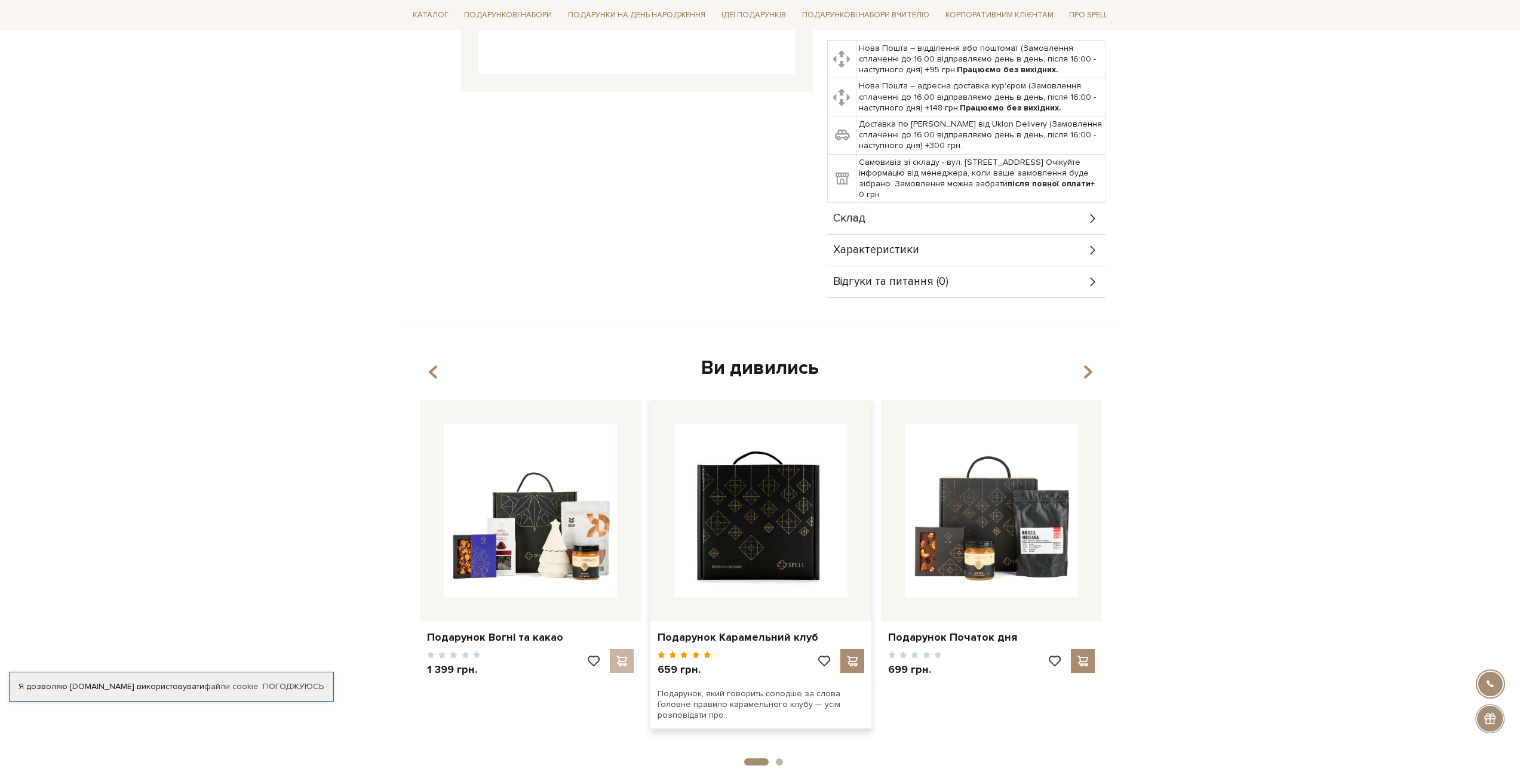
scroll to position [119, 0]
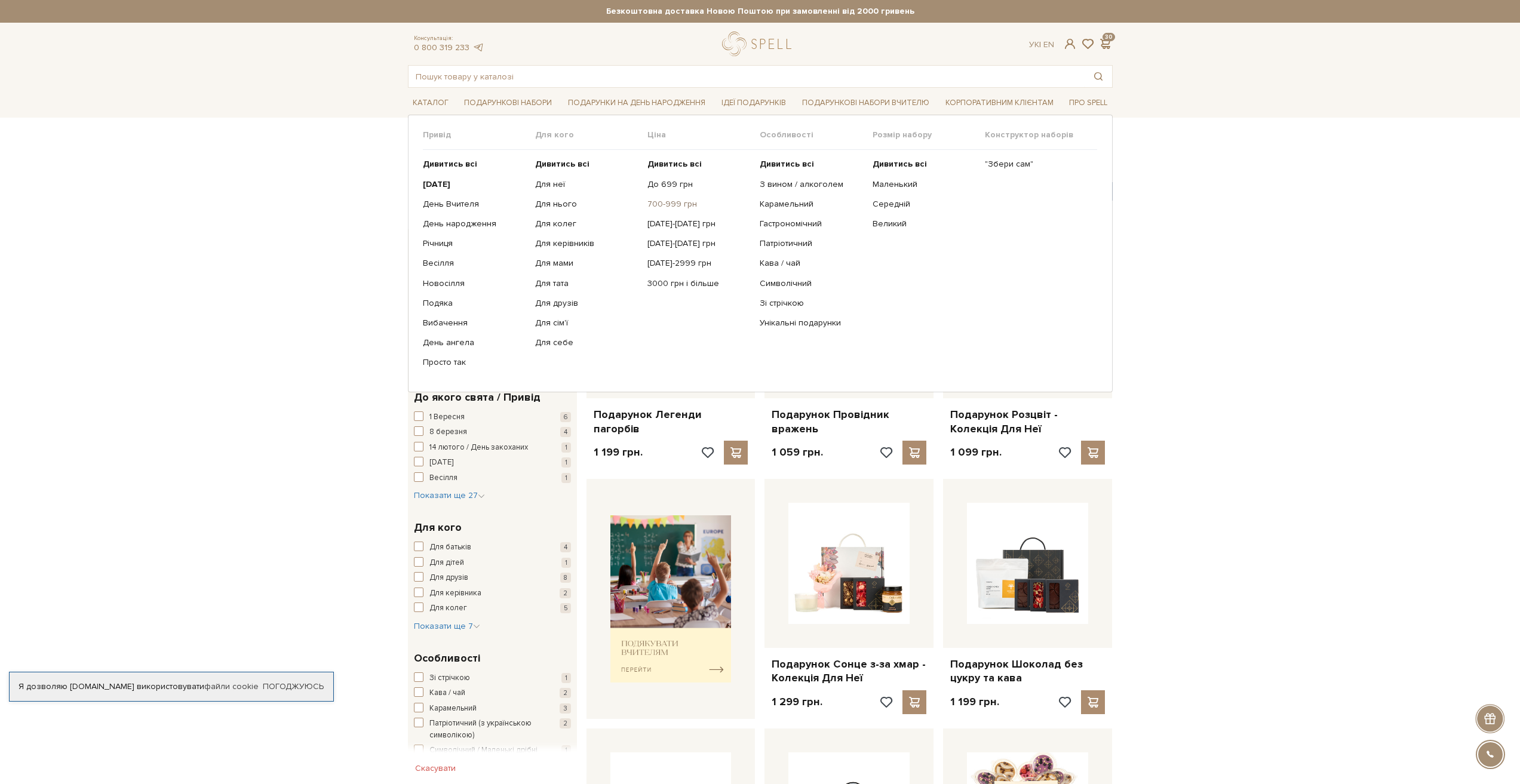
click at [657, 202] on link "700-999 грн" at bounding box center [699, 204] width 104 height 11
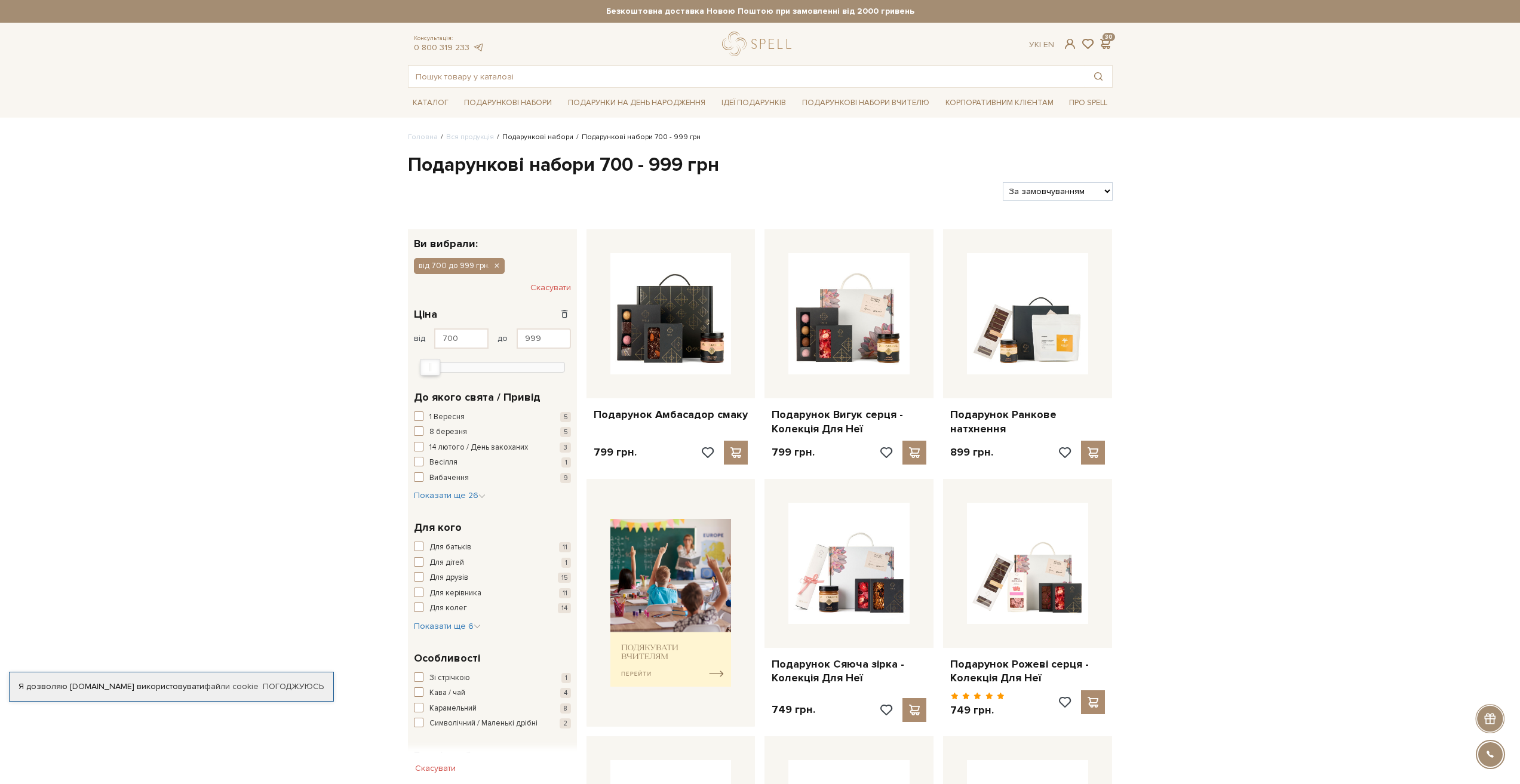
click at [546, 136] on link "Подарункові набори" at bounding box center [538, 137] width 71 height 9
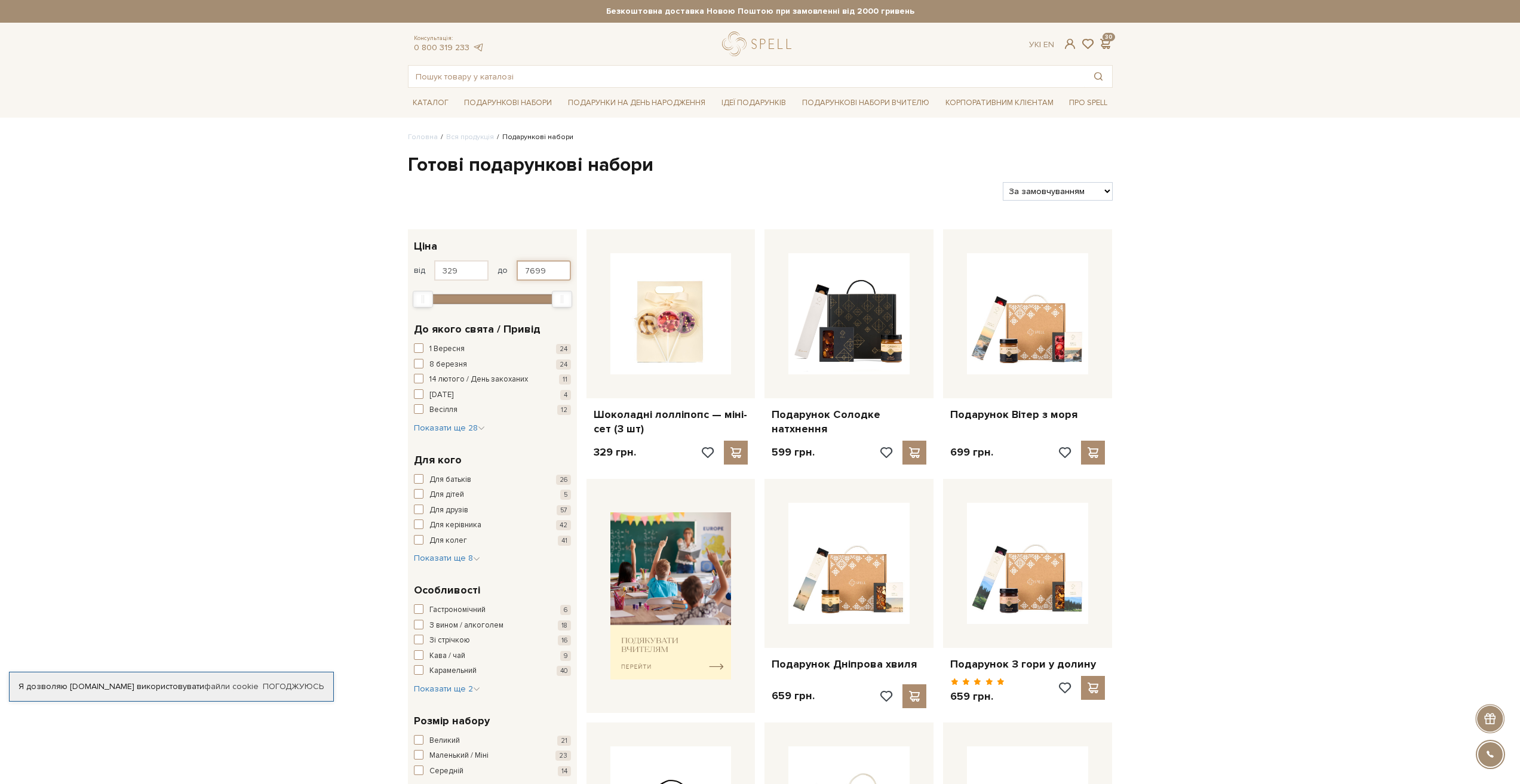
drag, startPoint x: 547, startPoint y: 273, endPoint x: 524, endPoint y: 270, distance: 23.2
click at [524, 270] on input "7699" at bounding box center [544, 270] width 55 height 20
type input "700"
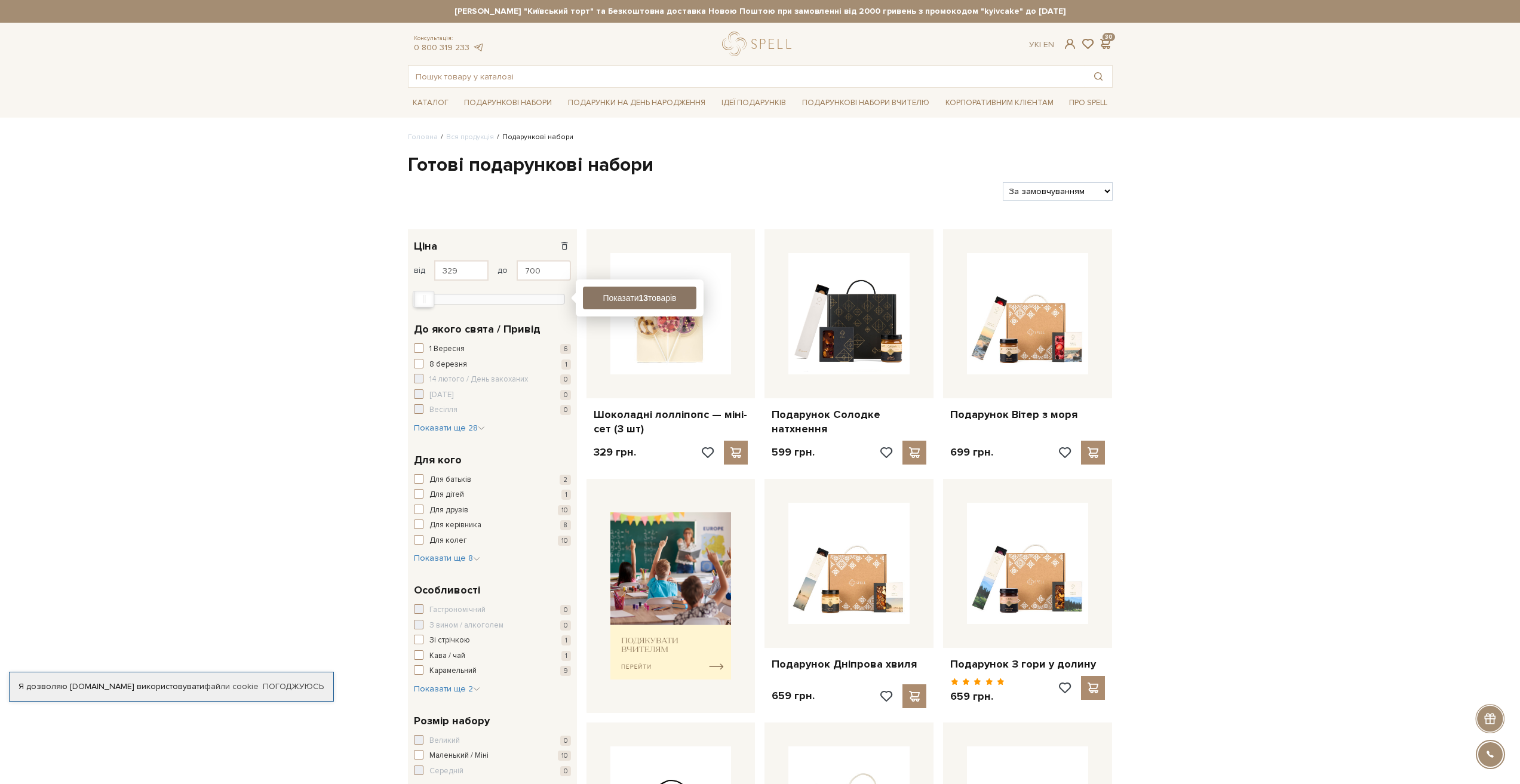
click at [667, 301] on button "Показати 13 товарів" at bounding box center [640, 298] width 114 height 23
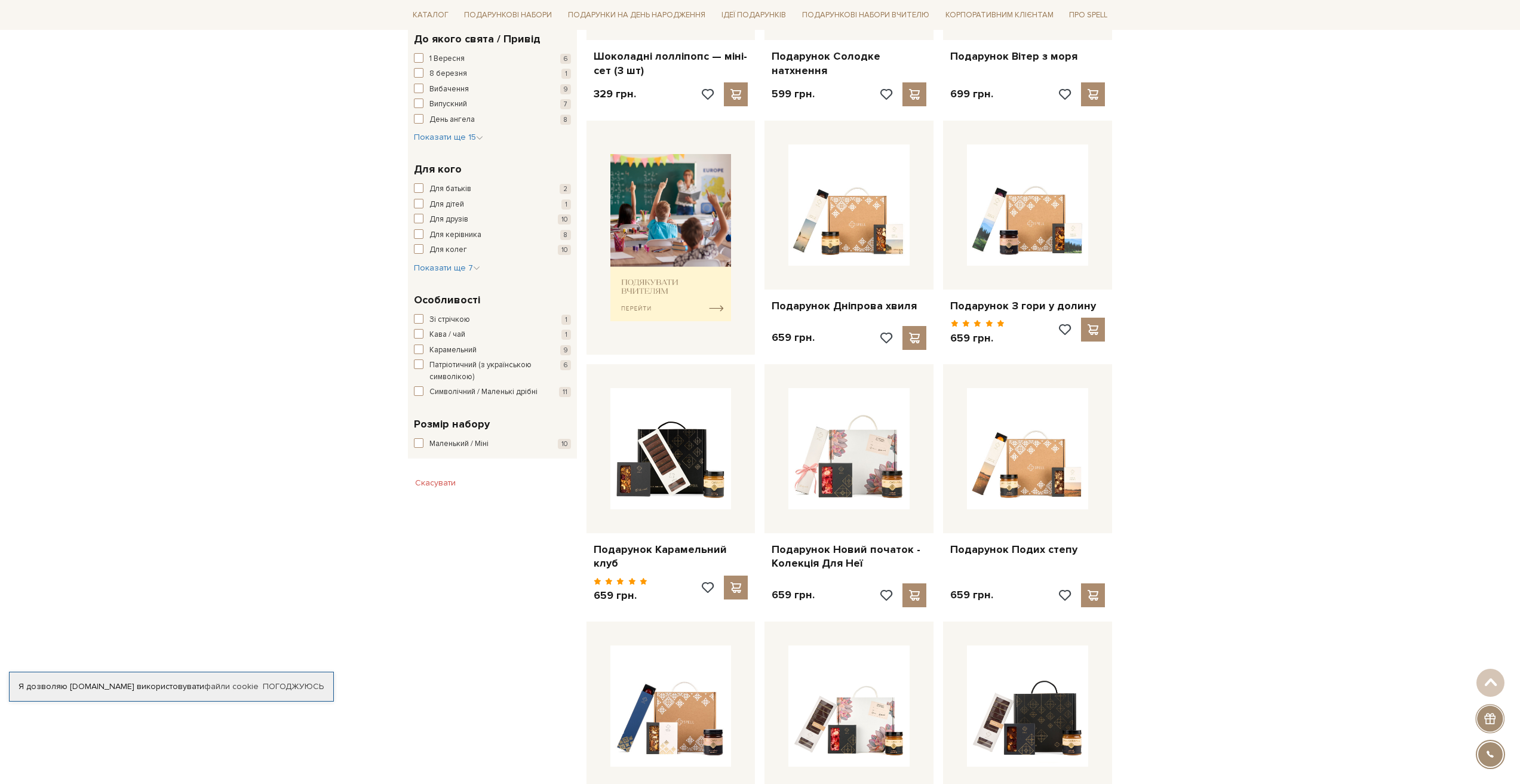
scroll to position [119, 0]
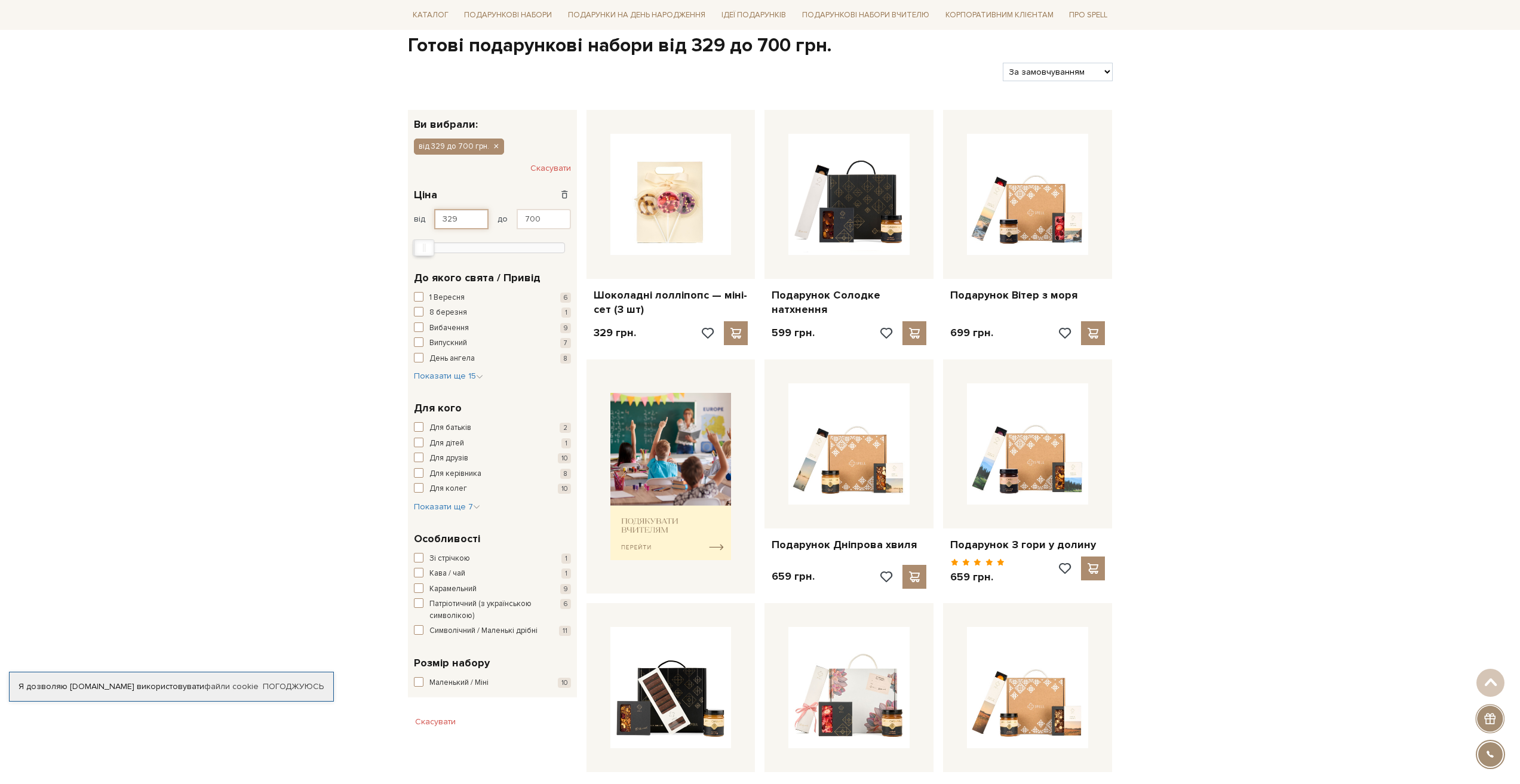
drag, startPoint x: 468, startPoint y: 219, endPoint x: 442, endPoint y: 219, distance: 26.0
click at [442, 219] on input "329" at bounding box center [461, 219] width 55 height 20
type input "3290"
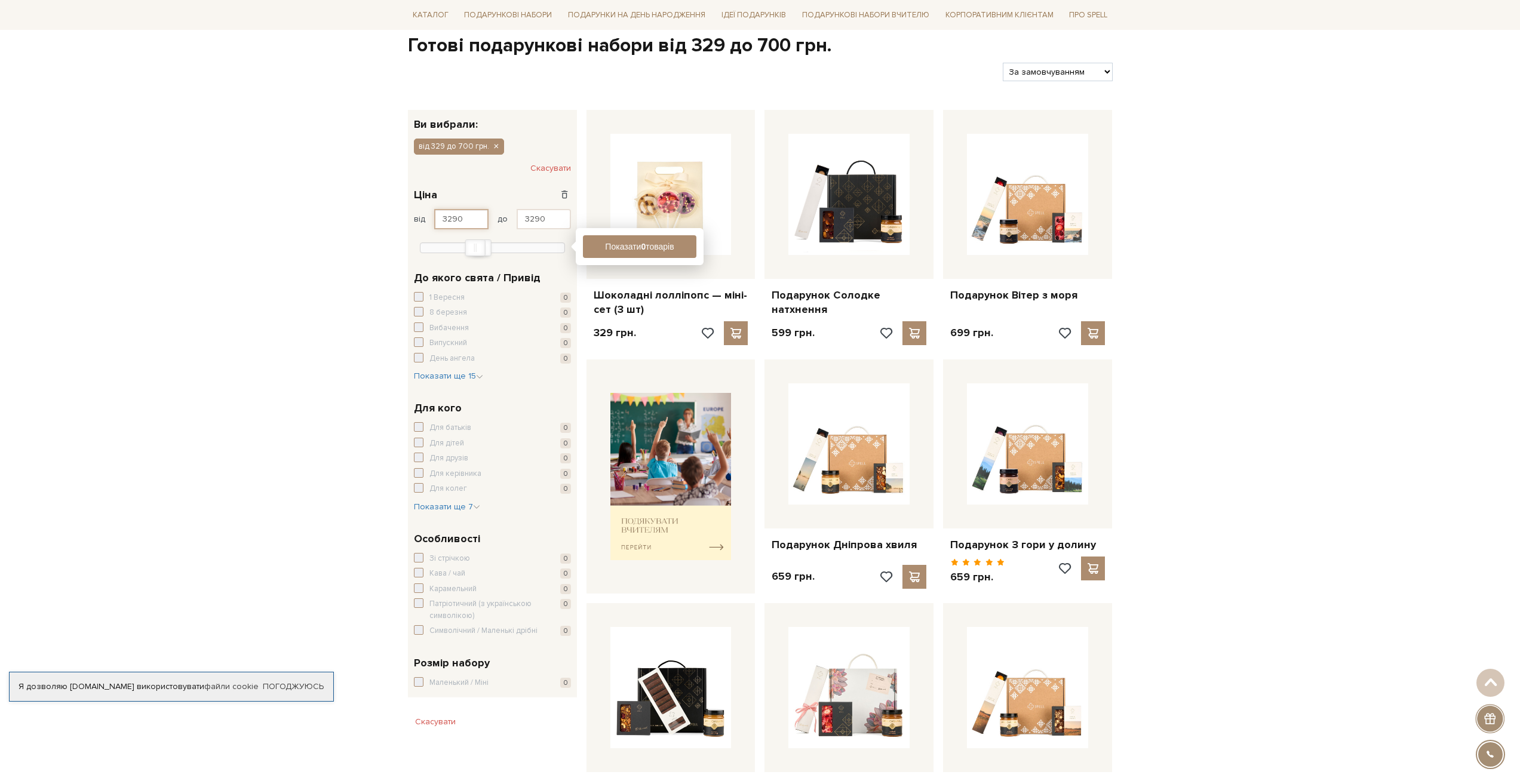
drag, startPoint x: 465, startPoint y: 219, endPoint x: 438, endPoint y: 219, distance: 27.0
click at [438, 219] on input "3290" at bounding box center [461, 219] width 55 height 20
drag, startPoint x: 545, startPoint y: 221, endPoint x: 515, endPoint y: 221, distance: 30.0
click at [515, 221] on div "від 3290 до 3290" at bounding box center [492, 219] width 157 height 20
type input "7699"
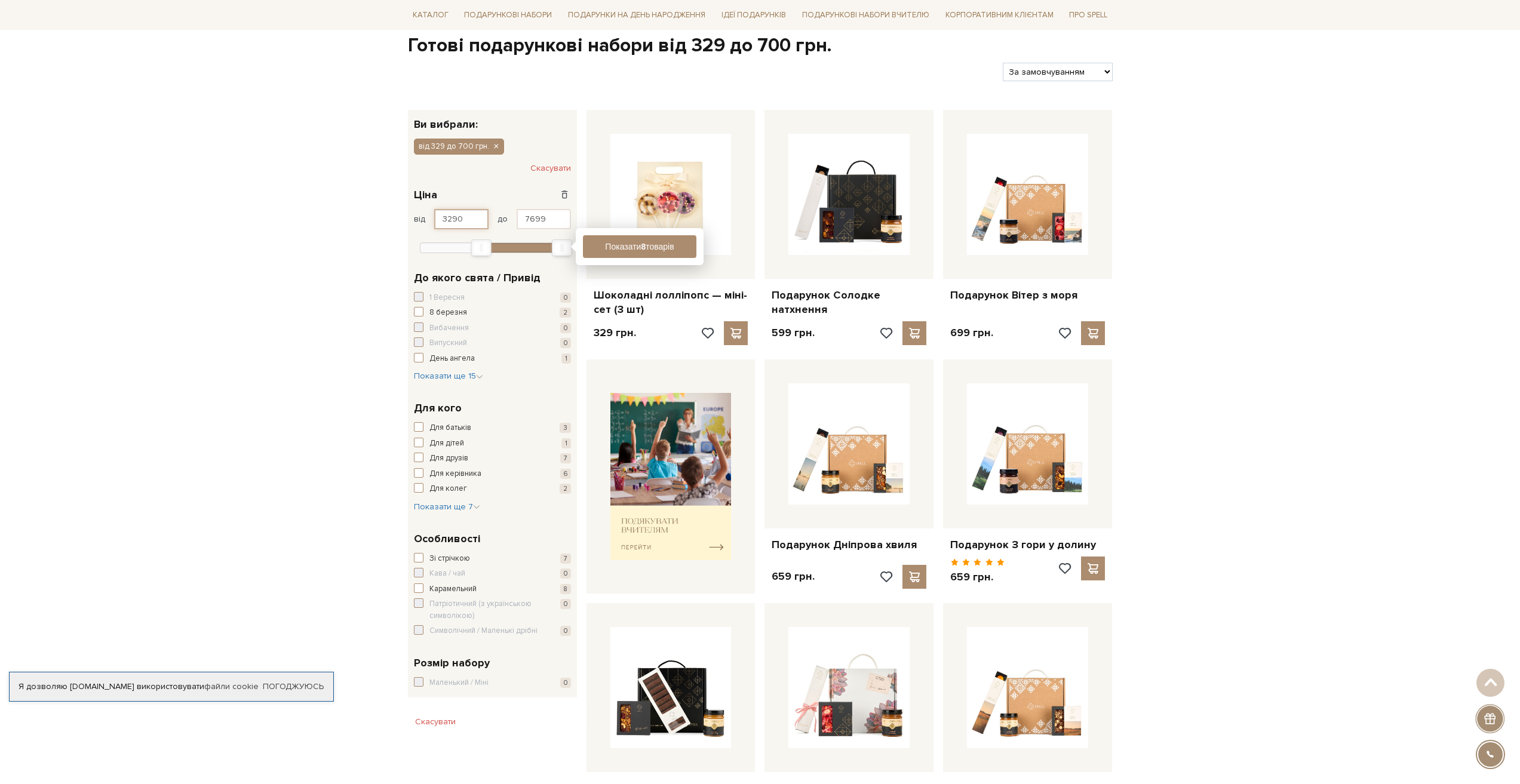
drag, startPoint x: 465, startPoint y: 219, endPoint x: 439, endPoint y: 218, distance: 26.0
click at [439, 218] on input "3290" at bounding box center [461, 219] width 55 height 20
type input "329"
click at [546, 216] on input "7699" at bounding box center [544, 219] width 55 height 20
drag, startPoint x: 546, startPoint y: 216, endPoint x: 518, endPoint y: 218, distance: 28.1
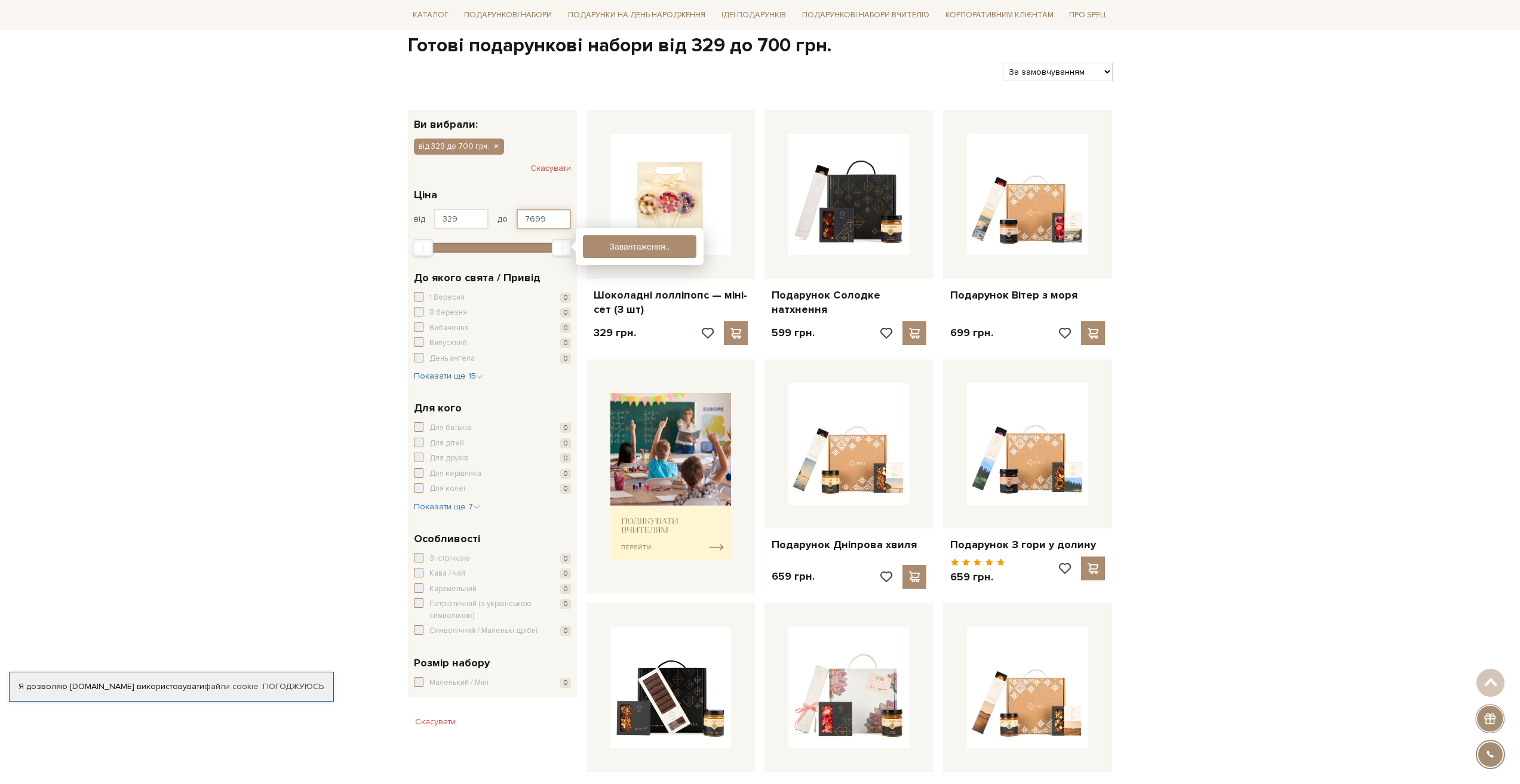
click at [518, 218] on input "7699" at bounding box center [544, 219] width 55 height 20
type input "1400"
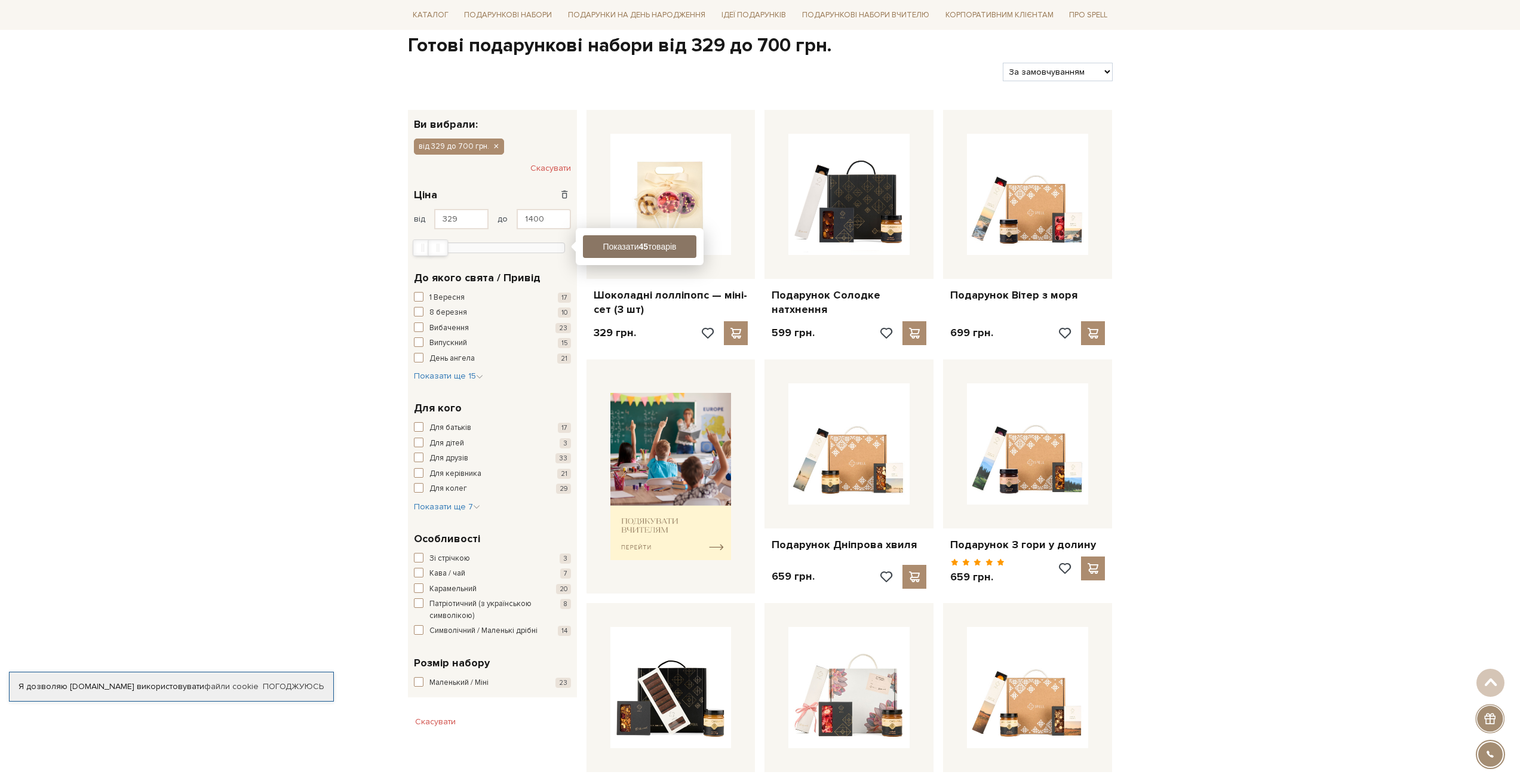
click at [675, 248] on button "Показати 45 товарів" at bounding box center [640, 246] width 114 height 23
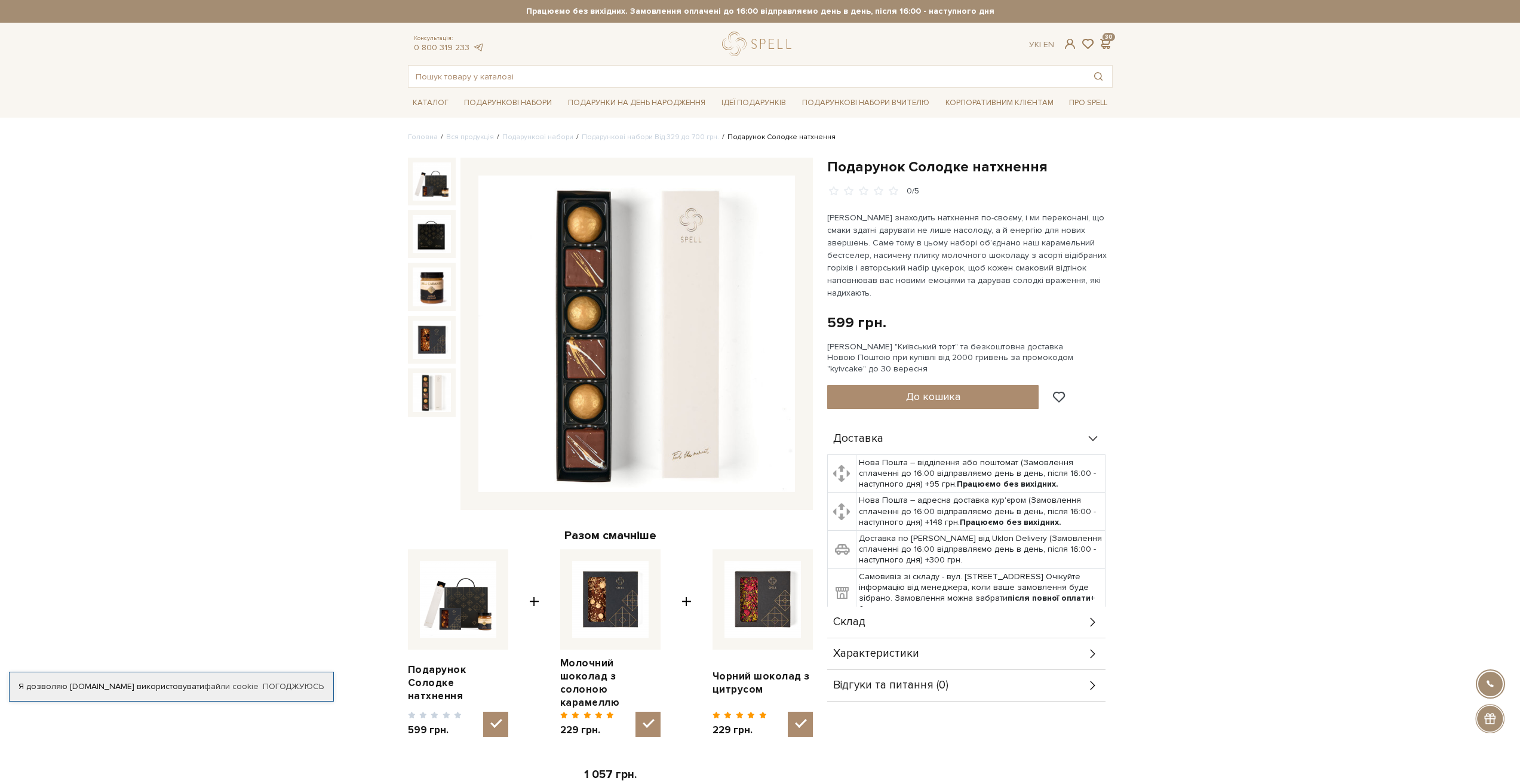
click at [447, 406] on img at bounding box center [431, 392] width 38 height 38
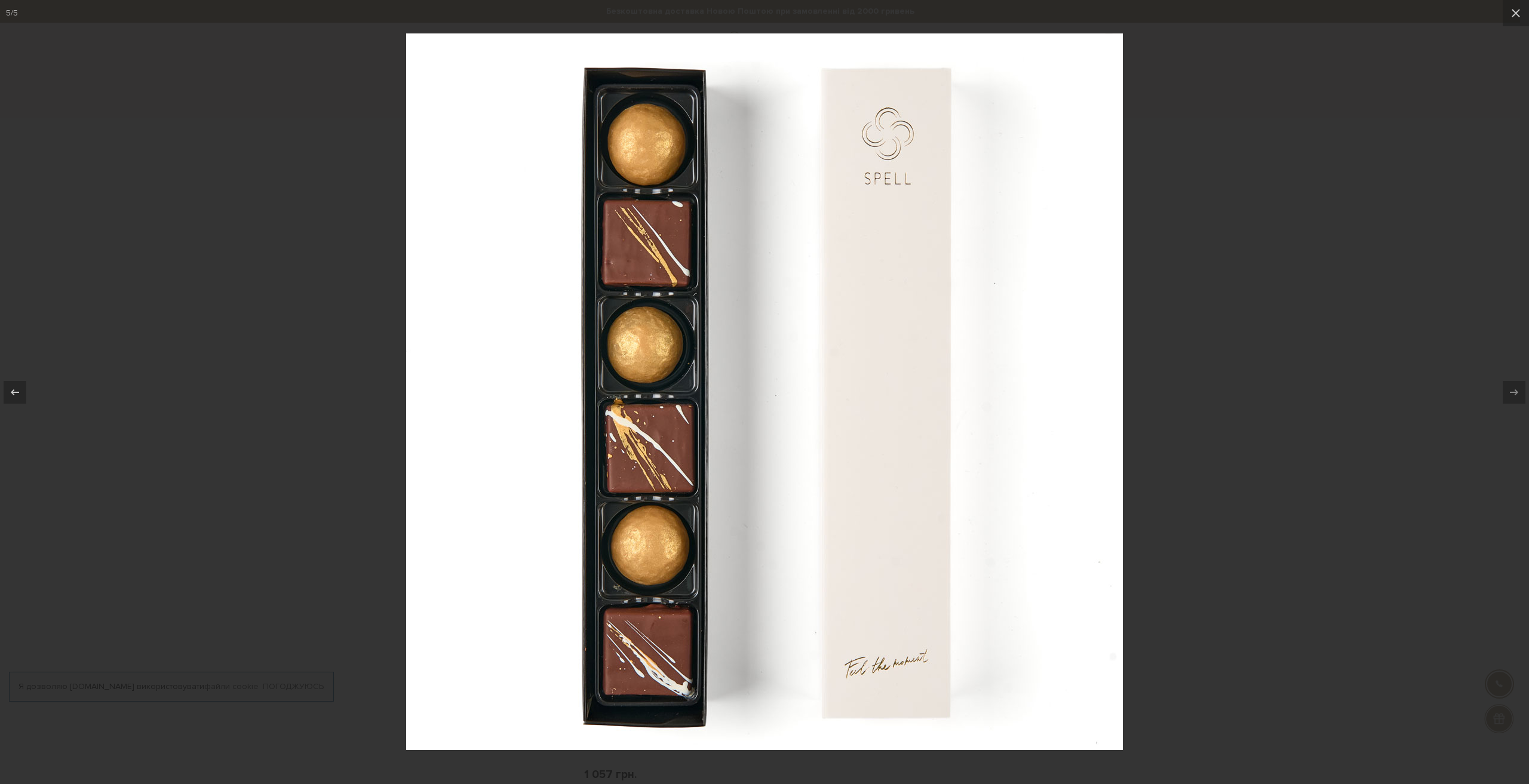
click at [337, 400] on div at bounding box center [764, 392] width 1529 height 784
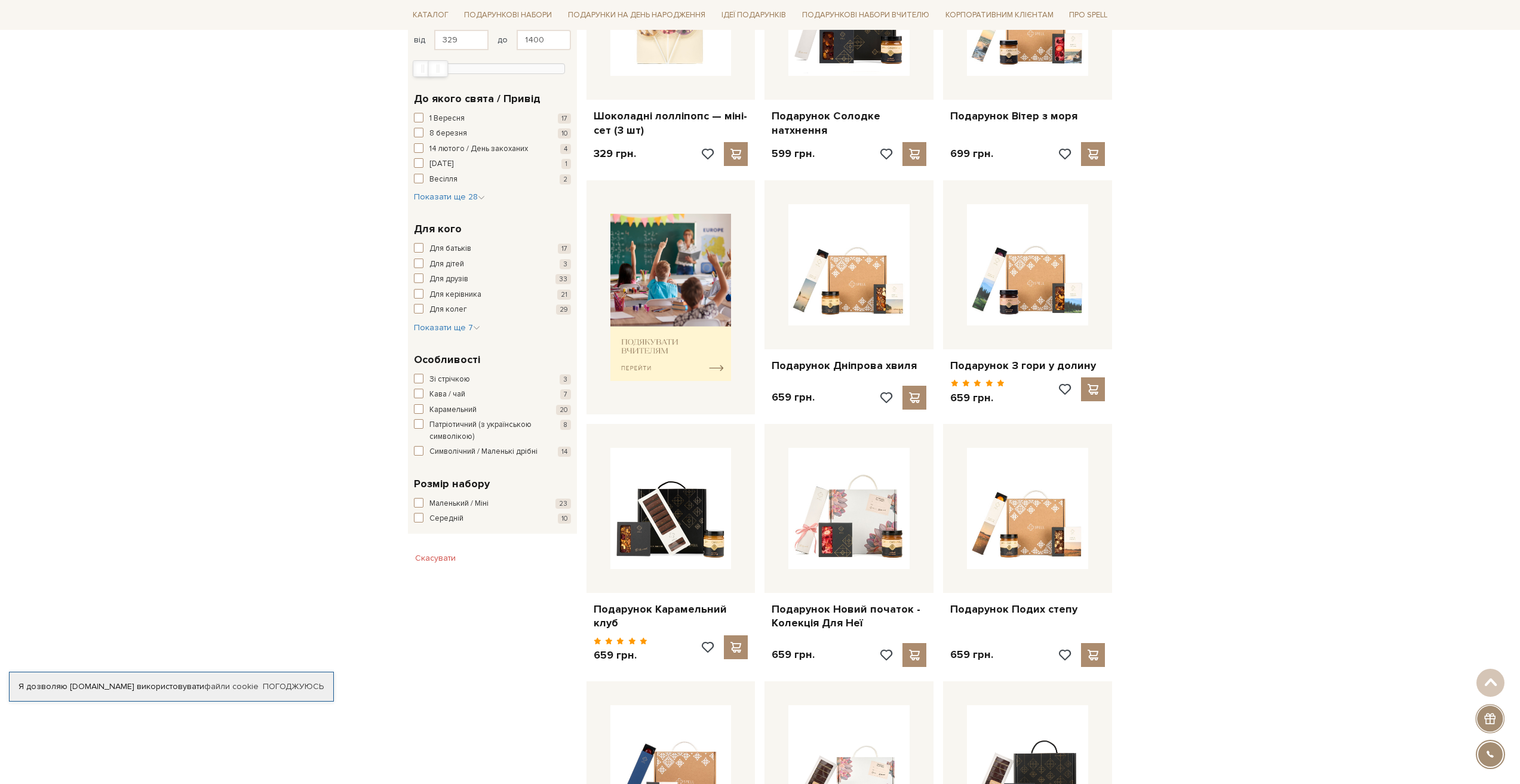
scroll to position [60, 0]
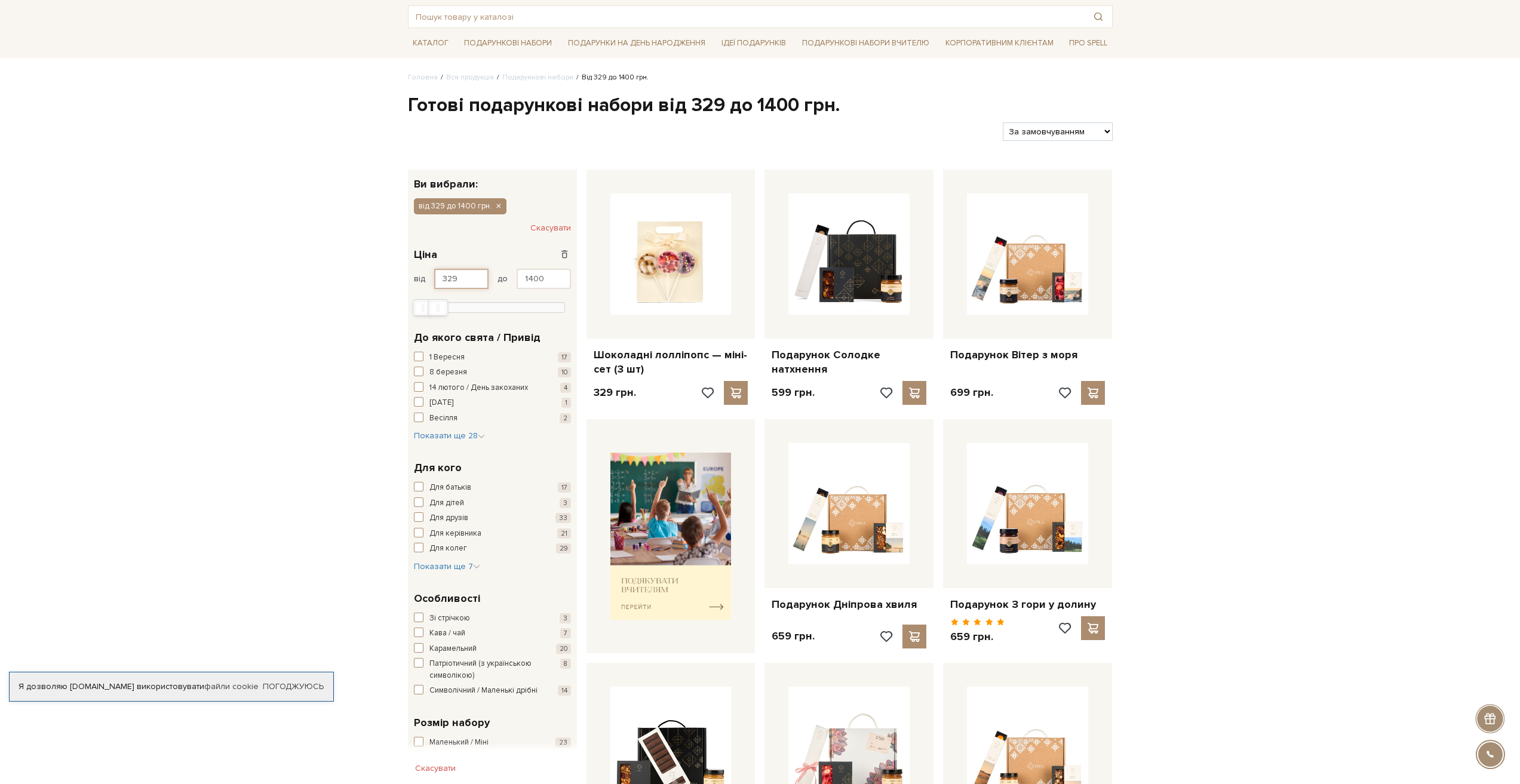
drag, startPoint x: 468, startPoint y: 281, endPoint x: 435, endPoint y: 278, distance: 33.1
click at [435, 278] on input "329" at bounding box center [461, 278] width 55 height 20
type input "700"
click at [664, 305] on button "Показати 32 товари" at bounding box center [640, 306] width 114 height 23
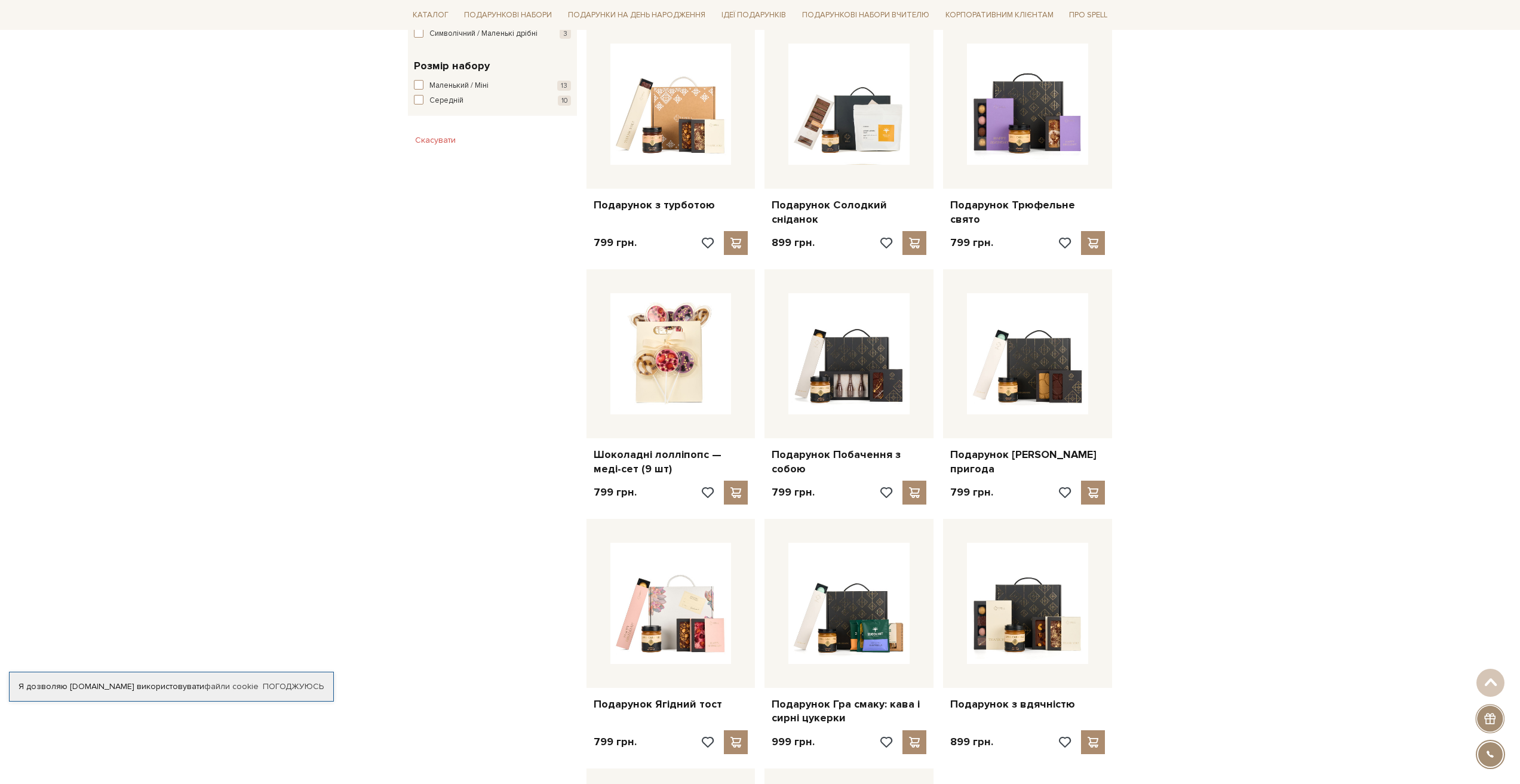
scroll to position [956, 0]
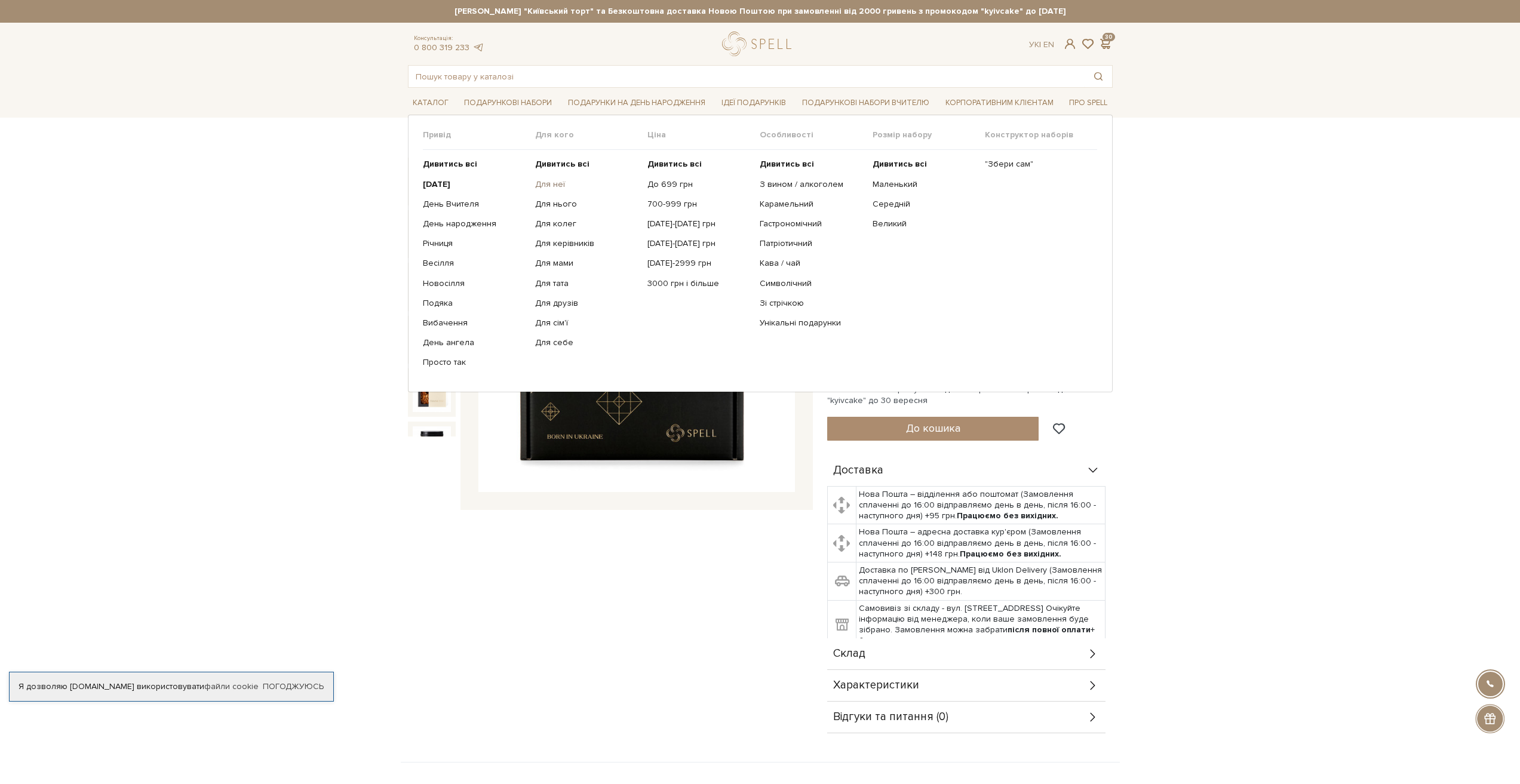
click at [550, 188] on link "Для неї" at bounding box center [587, 184] width 104 height 11
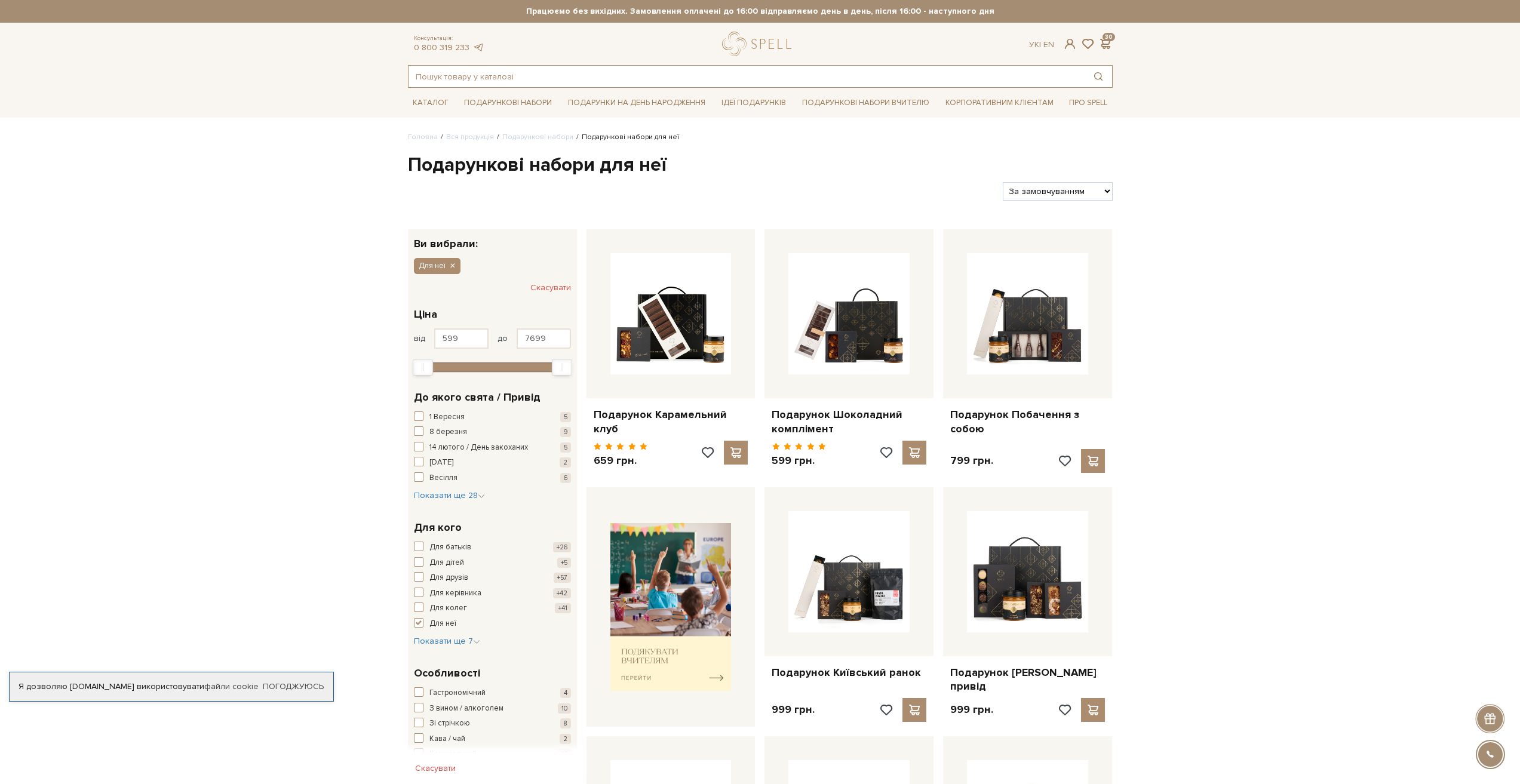
click at [608, 82] on input "text" at bounding box center [746, 77] width 676 height 22
type input "ніжність"
